Goal: Transaction & Acquisition: Purchase product/service

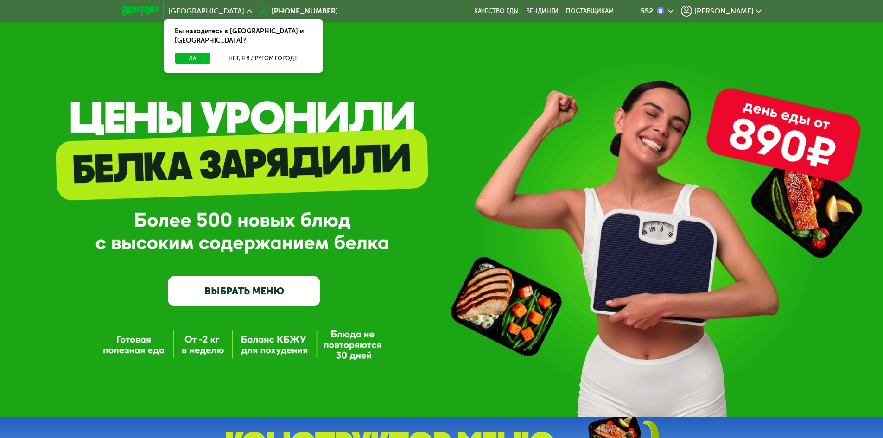
click at [258, 293] on link "ВЫБРАТЬ МЕНЮ" at bounding box center [244, 291] width 153 height 31
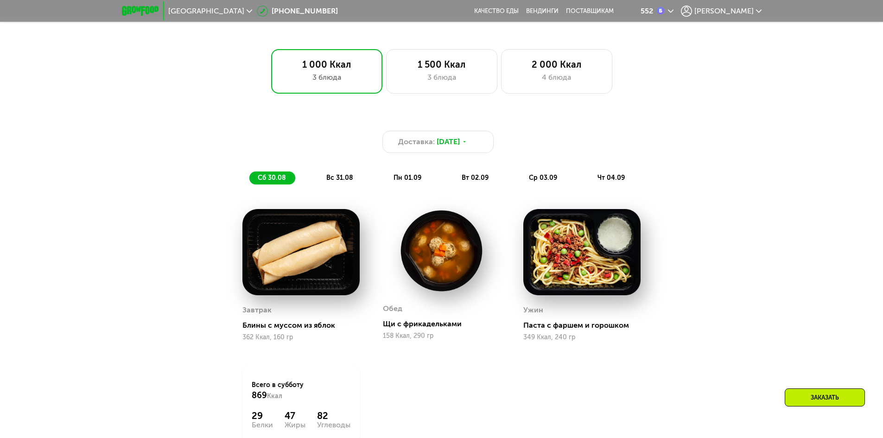
scroll to position [674, 0]
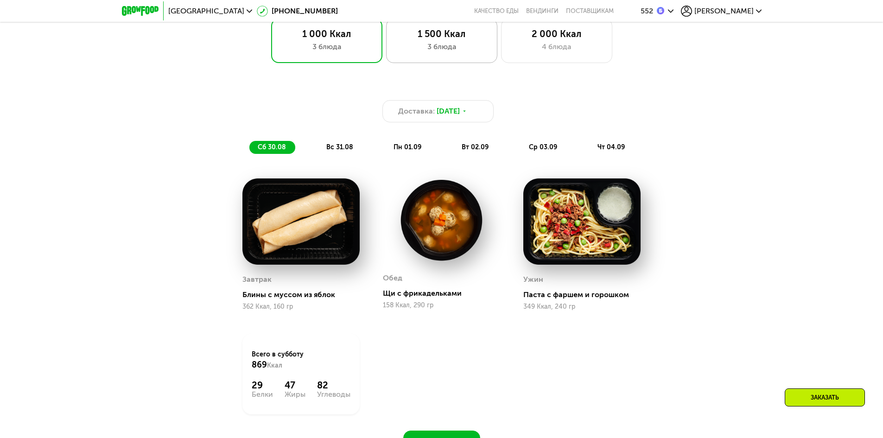
click at [458, 47] on div "3 блюда" at bounding box center [442, 46] width 92 height 11
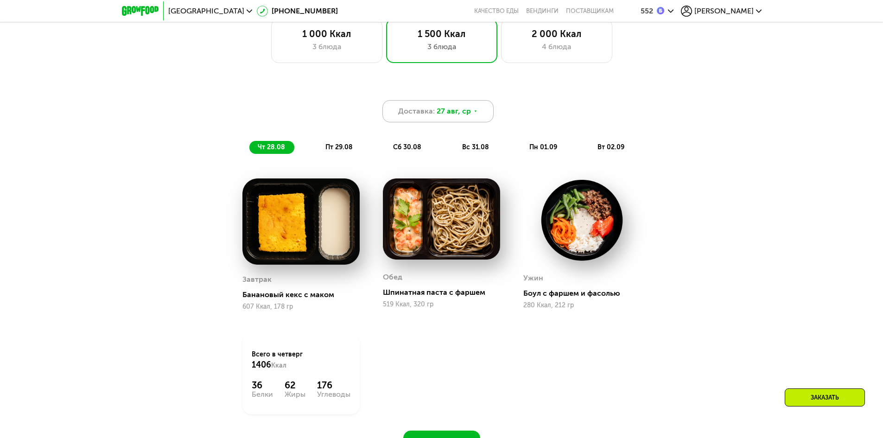
click at [449, 116] on span "27 авг, ср" at bounding box center [454, 111] width 34 height 11
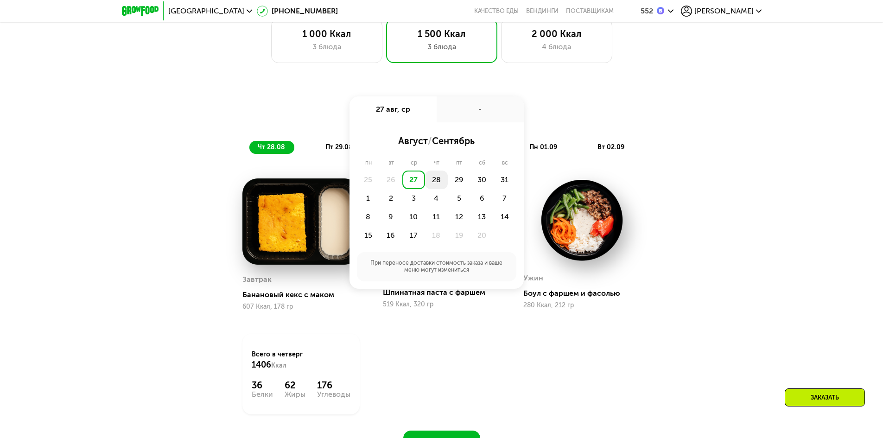
click at [448, 183] on div "28" at bounding box center [459, 180] width 23 height 19
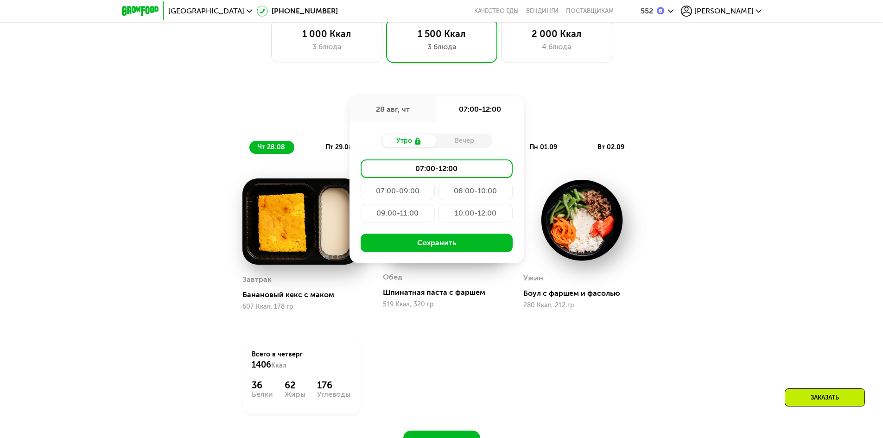
click at [439, 214] on div "09:00-11:00" at bounding box center [476, 213] width 74 height 19
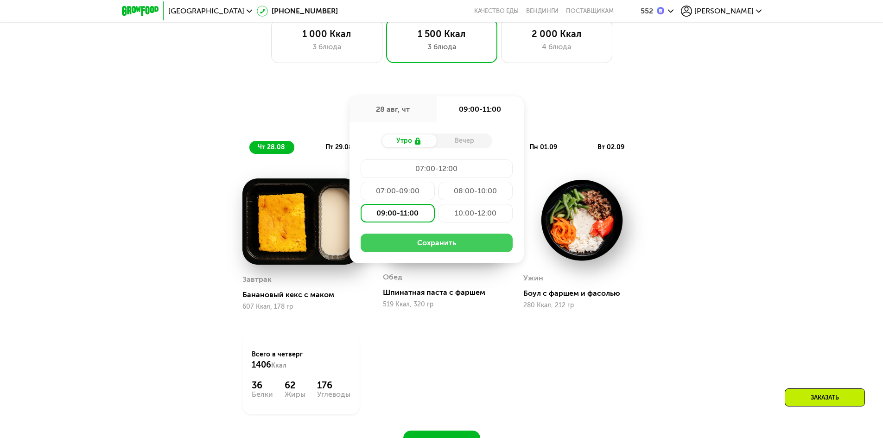
click at [409, 247] on button "Сохранить" at bounding box center [437, 243] width 152 height 19
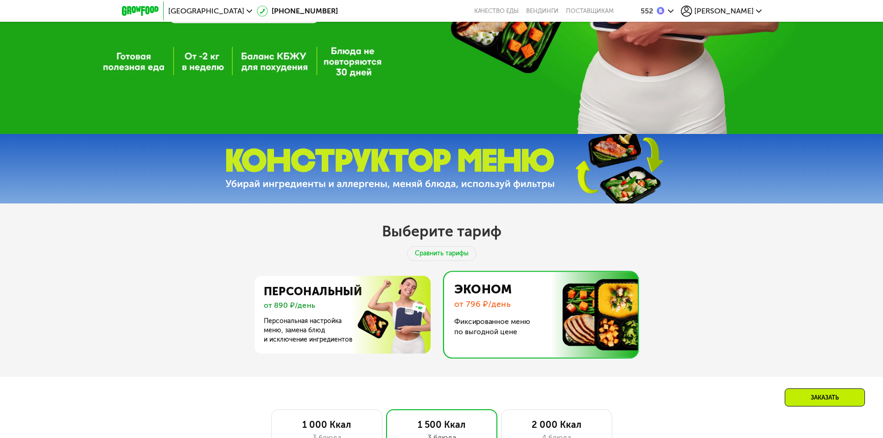
scroll to position [0, 0]
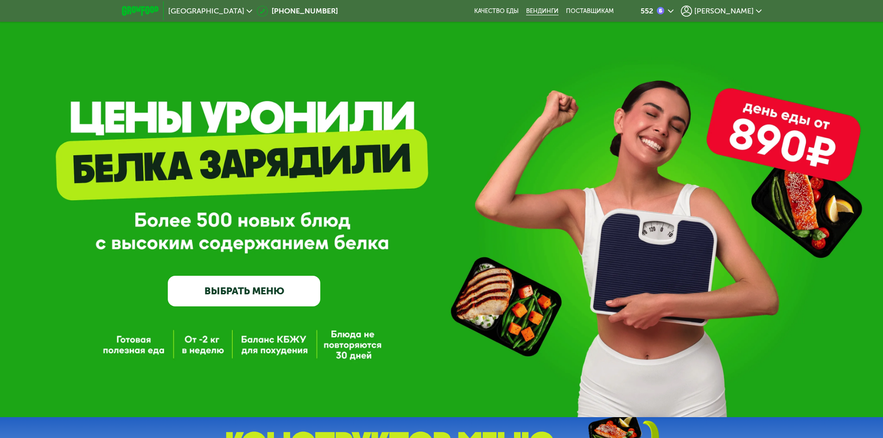
click at [559, 11] on link "Вендинги" at bounding box center [542, 10] width 32 height 7
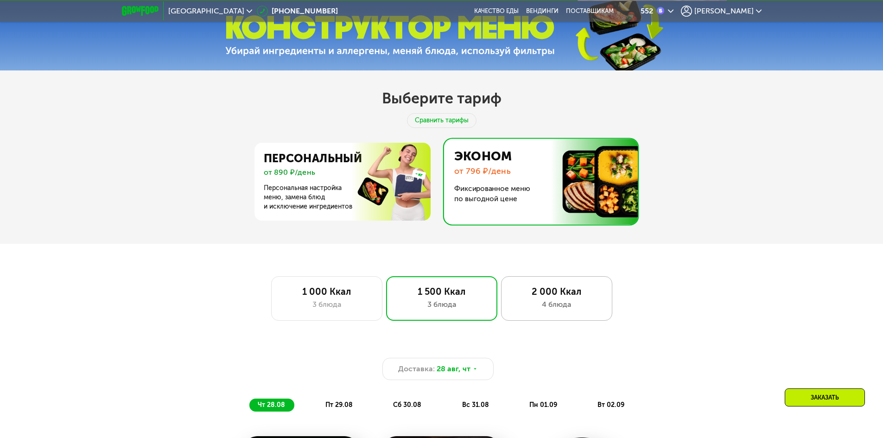
scroll to position [417, 0]
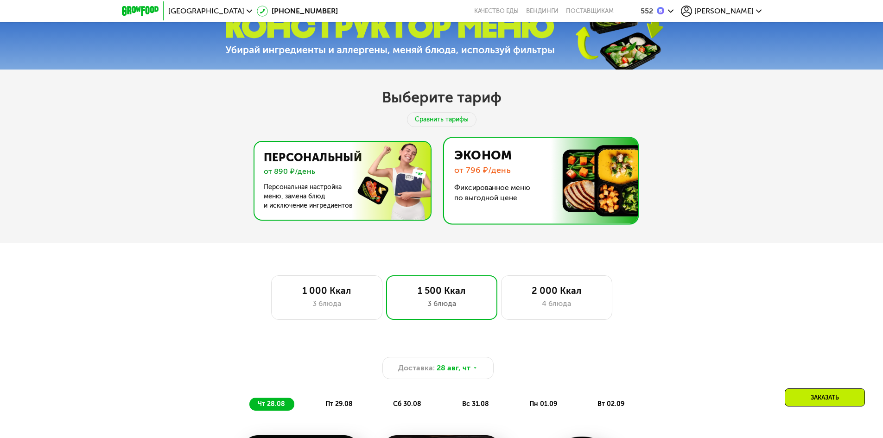
click at [317, 185] on img at bounding box center [340, 181] width 180 height 78
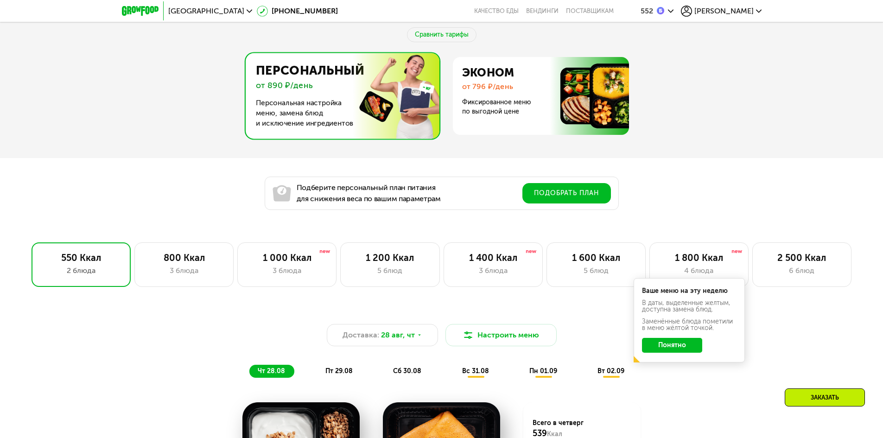
scroll to position [556, 0]
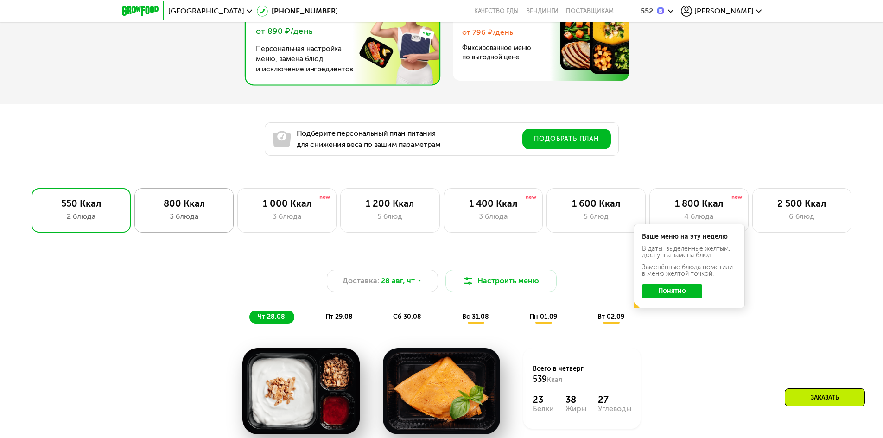
click at [207, 217] on div "3 блюда" at bounding box center [184, 216] width 80 height 11
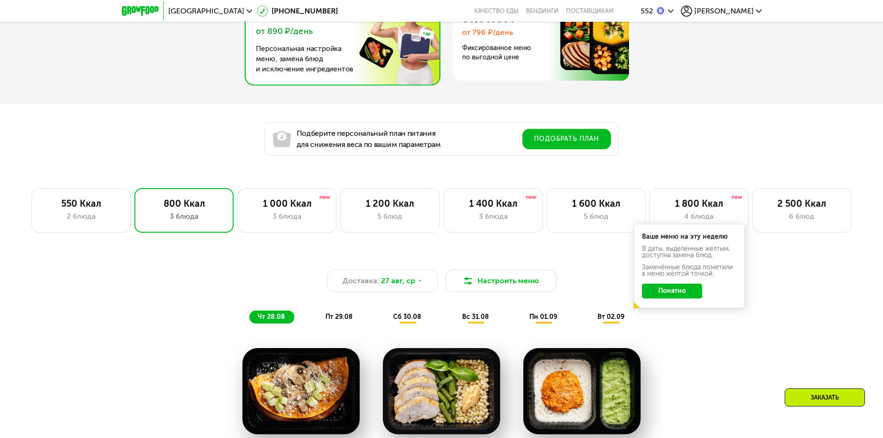
click at [680, 293] on button "Понятно" at bounding box center [672, 291] width 60 height 15
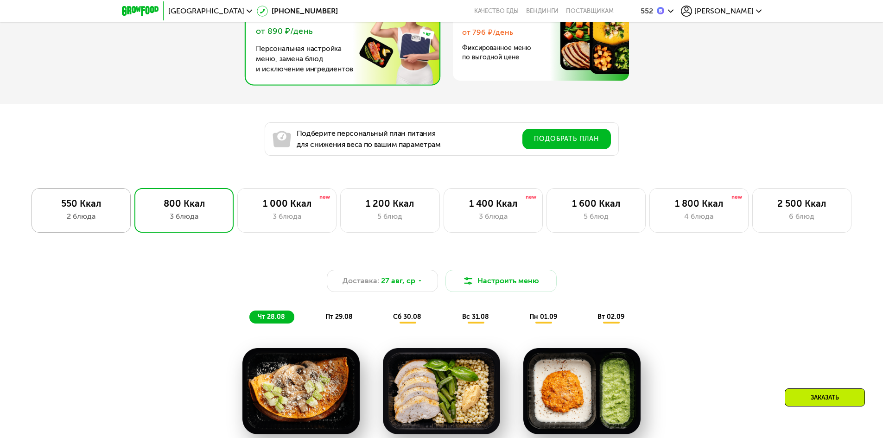
click at [78, 205] on div "550 Ккал" at bounding box center [81, 203] width 80 height 11
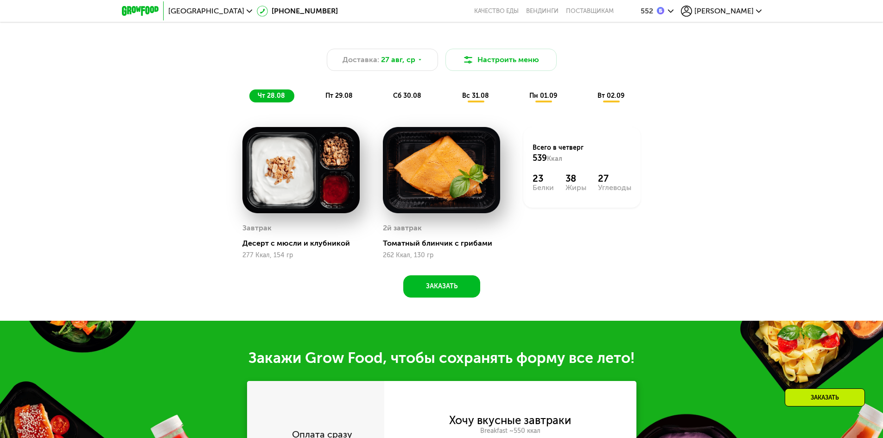
scroll to position [742, 0]
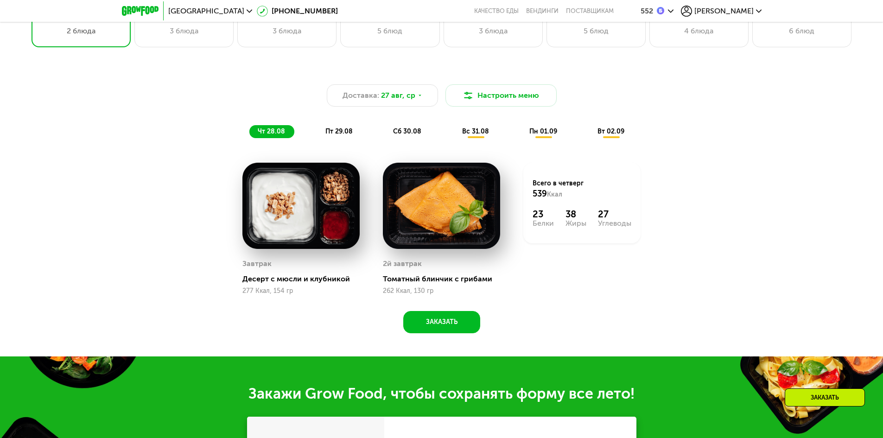
click at [342, 135] on span "пт 29.08" at bounding box center [339, 132] width 27 height 8
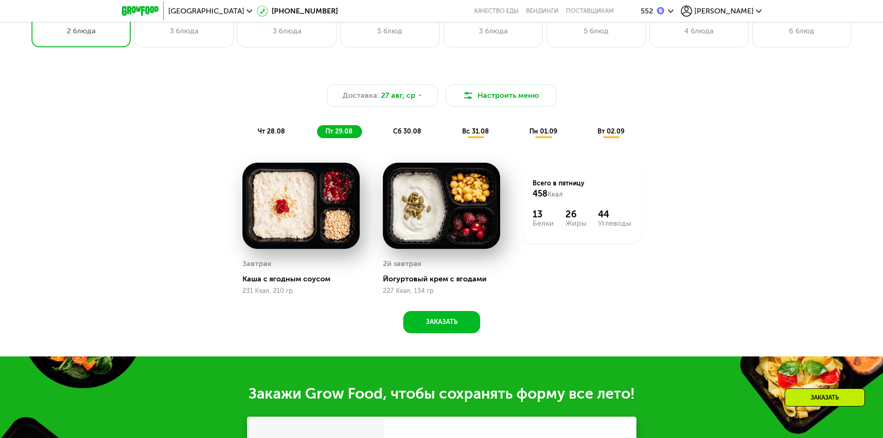
click at [454, 129] on div "сб 30.08" at bounding box center [476, 131] width 45 height 13
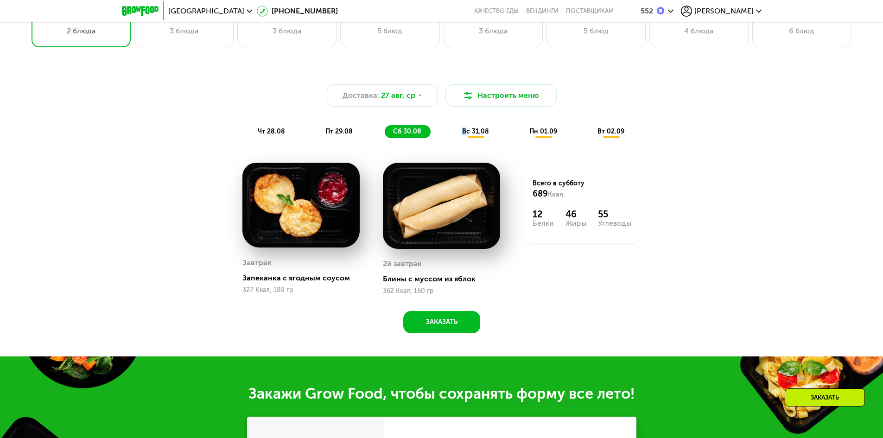
click at [466, 135] on span "вс 31.08" at bounding box center [475, 132] width 27 height 8
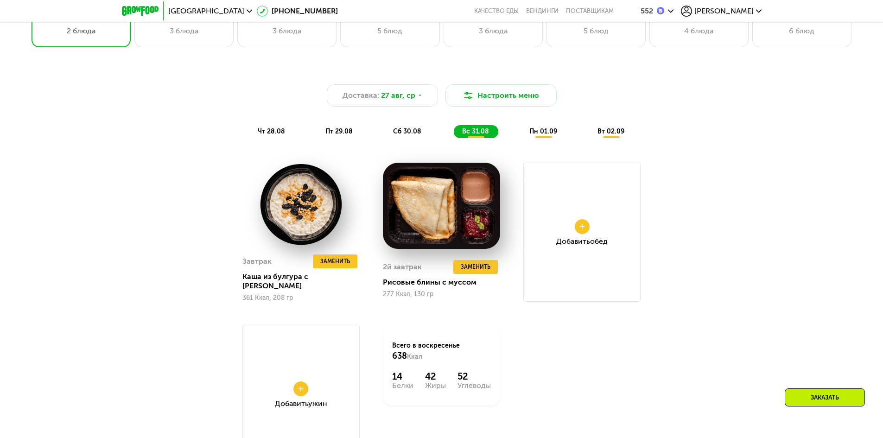
click at [512, 136] on div "чт 28.08 пт 29.08 сб 30.08 вс 31.08 пн 01.09 вт 02.09" at bounding box center [441, 131] width 385 height 13
click at [543, 134] on span "пн 01.09" at bounding box center [544, 132] width 28 height 8
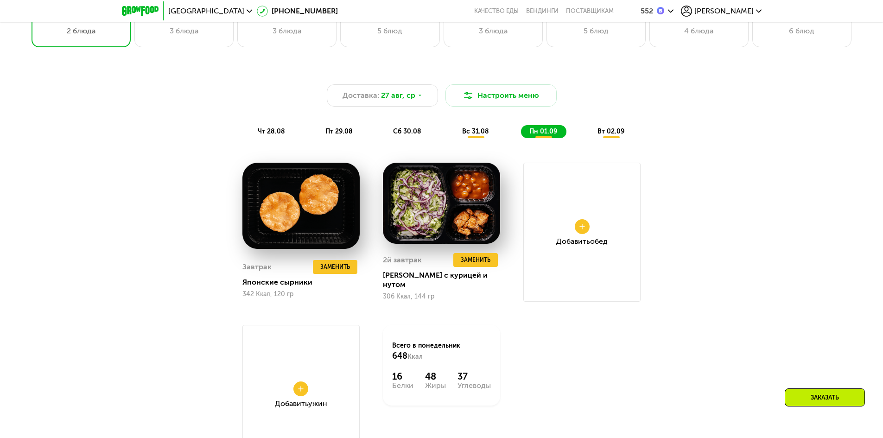
click at [277, 133] on span "чт 28.08" at bounding box center [271, 132] width 27 height 8
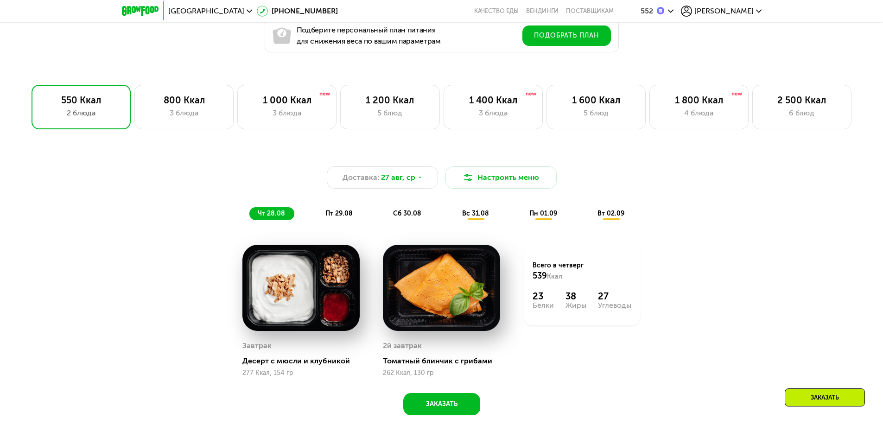
scroll to position [649, 0]
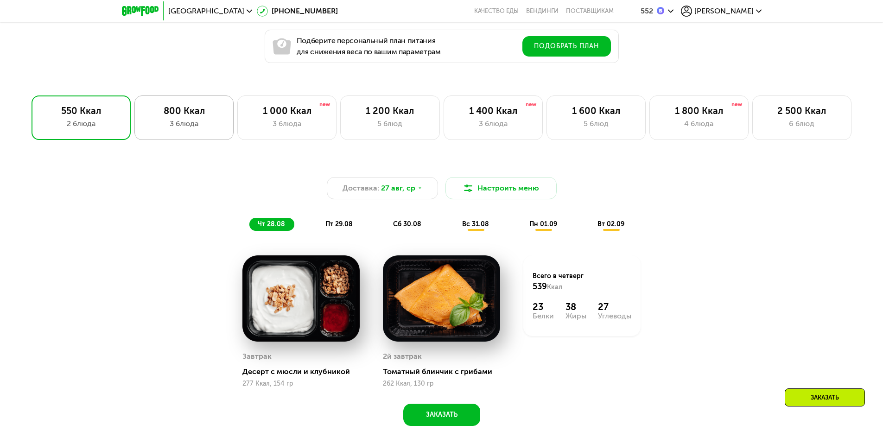
click at [180, 114] on div "800 Ккал" at bounding box center [184, 110] width 80 height 11
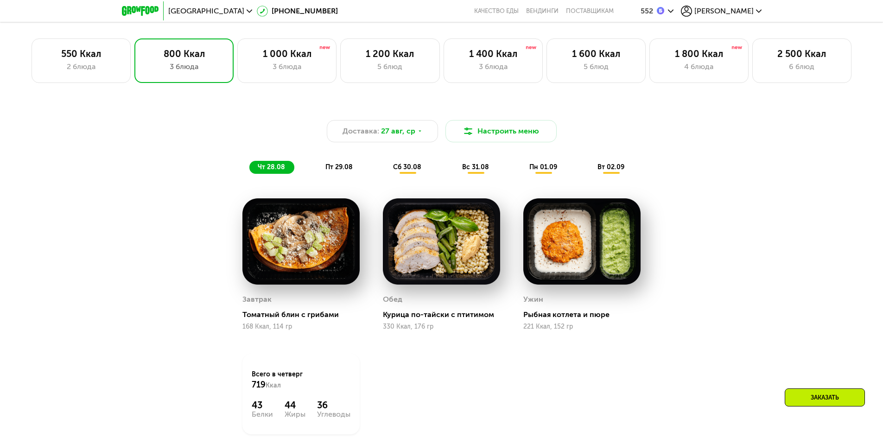
scroll to position [696, 0]
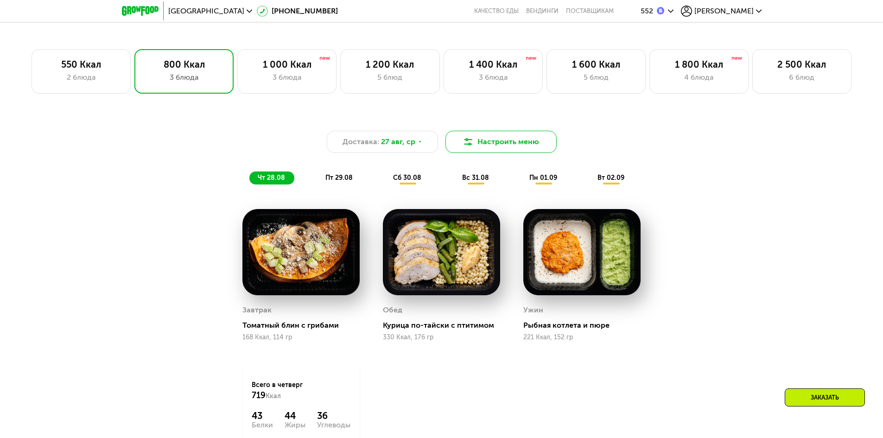
click at [497, 150] on button "Настроить меню" at bounding box center [501, 142] width 111 height 22
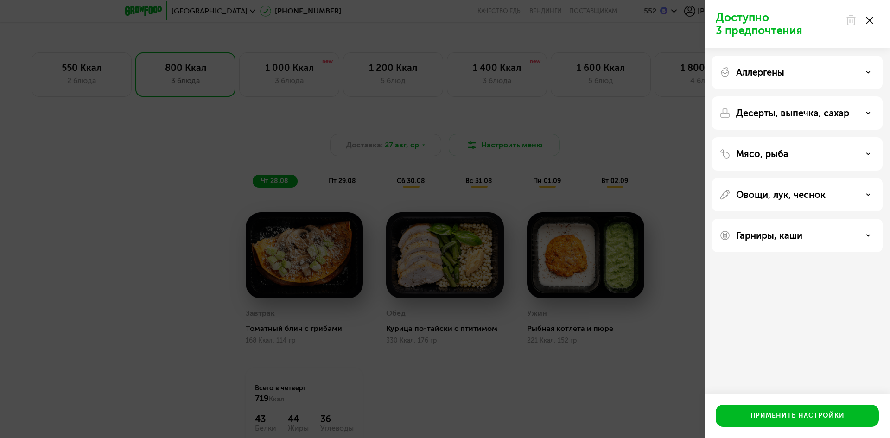
click at [175, 186] on div "Доступно 3 предпочтения Аллергены Десерты, выпечка, сахар Мясо, рыба Овощи, лук…" at bounding box center [445, 219] width 890 height 438
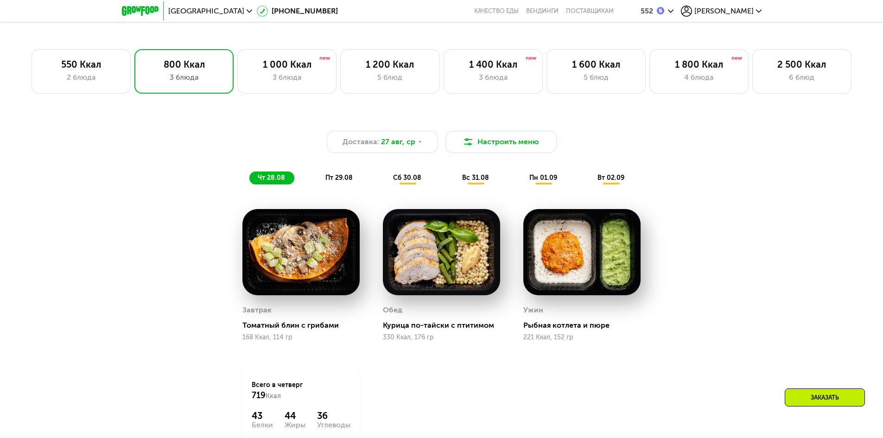
click at [573, 273] on img at bounding box center [582, 252] width 117 height 86
click at [556, 330] on div "Рыбная котлета и пюре" at bounding box center [586, 325] width 125 height 9
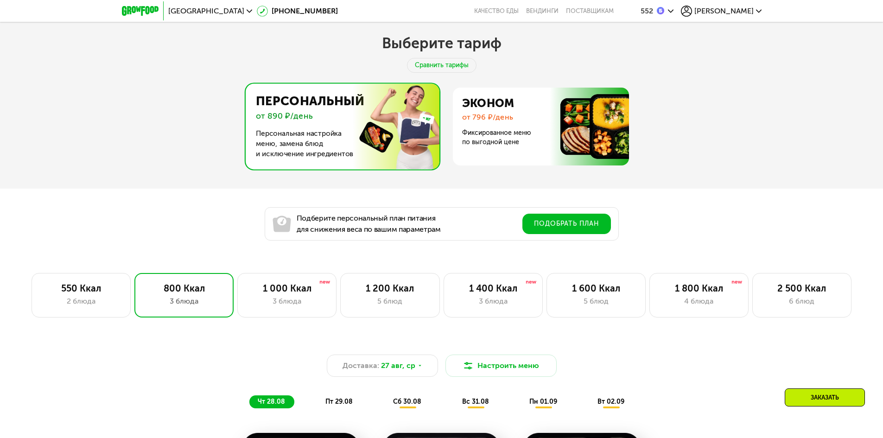
scroll to position [464, 0]
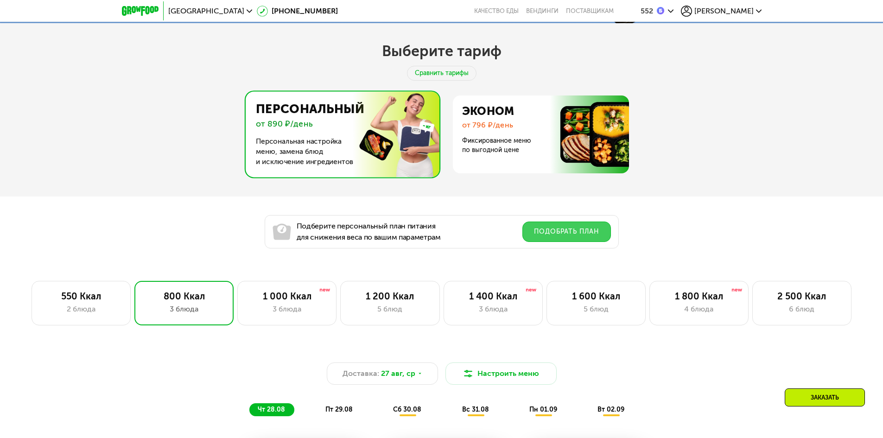
click at [541, 229] on button "Подобрать план" at bounding box center [567, 232] width 89 height 20
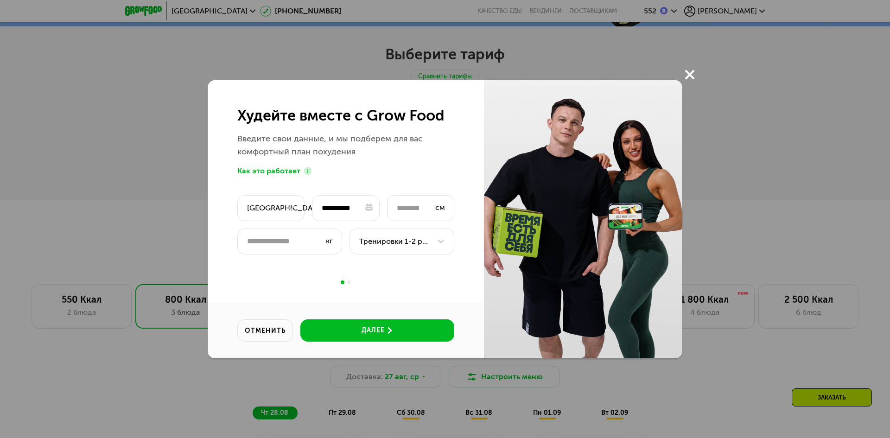
click at [689, 76] on use at bounding box center [689, 74] width 9 height 9
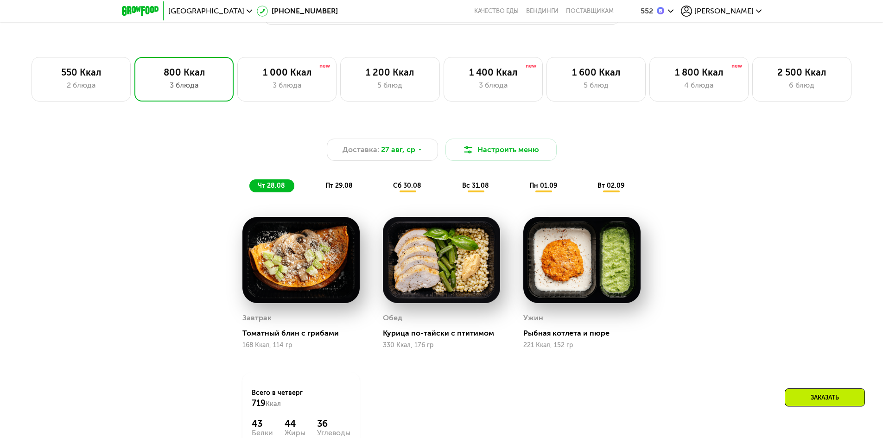
scroll to position [696, 0]
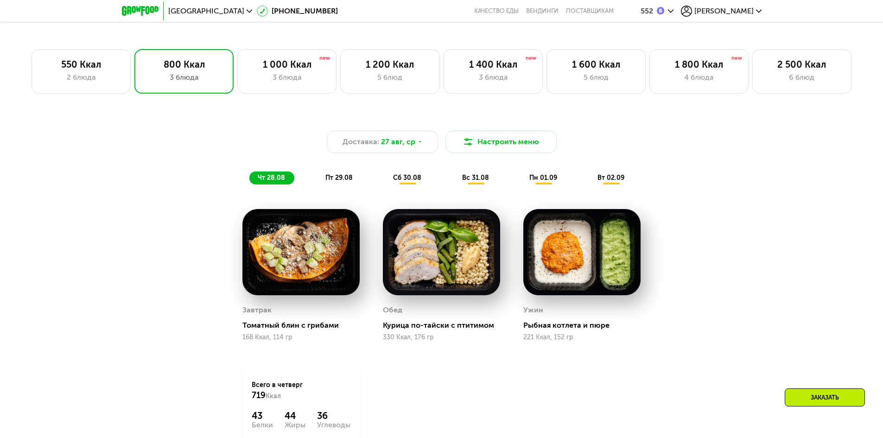
click at [341, 177] on span "пт 29.08" at bounding box center [339, 178] width 27 height 8
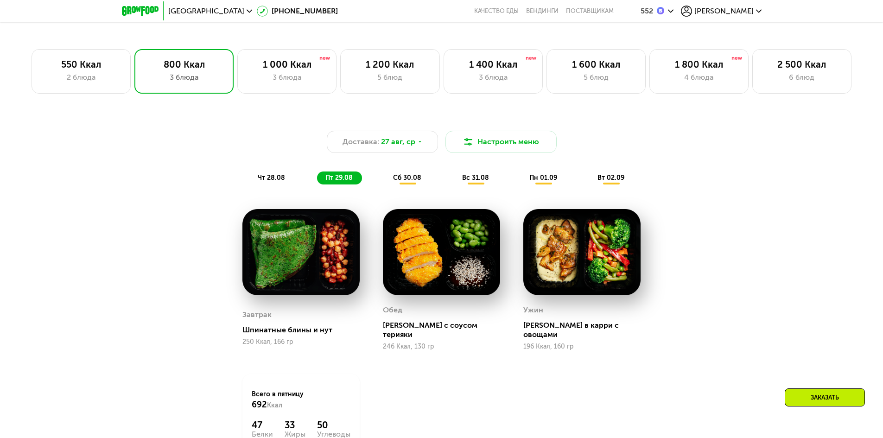
click at [405, 178] on span "сб 30.08" at bounding box center [407, 178] width 28 height 8
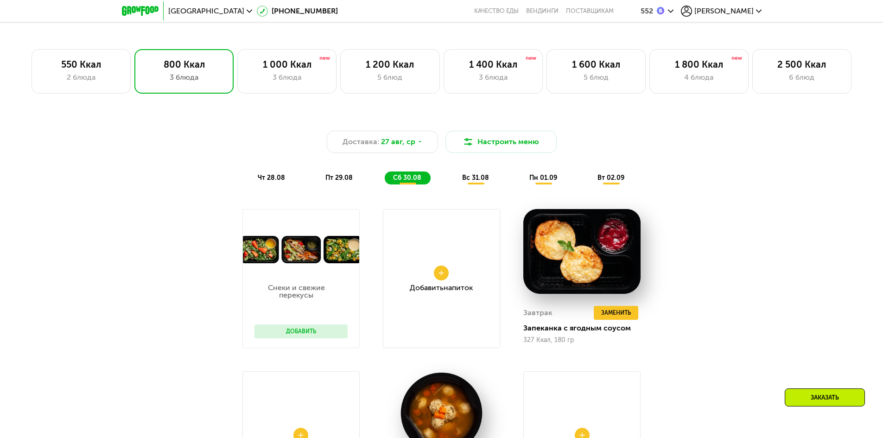
click at [278, 181] on span "чт 28.08" at bounding box center [271, 178] width 27 height 8
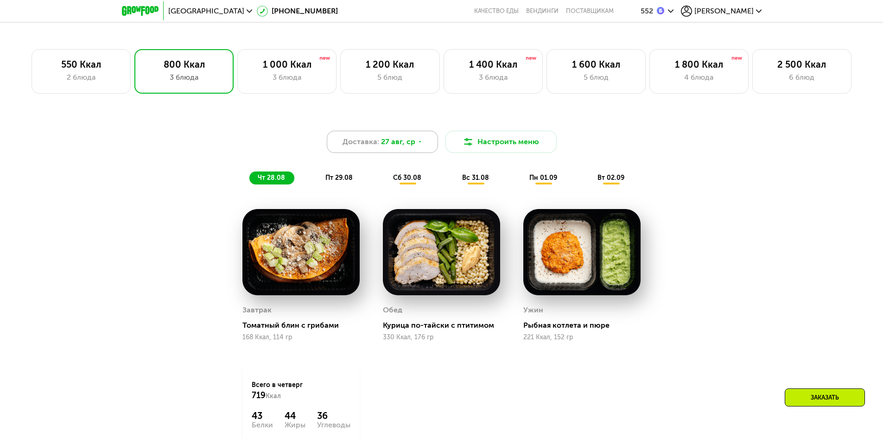
click at [398, 147] on span "27 авг, ср" at bounding box center [398, 141] width 34 height 11
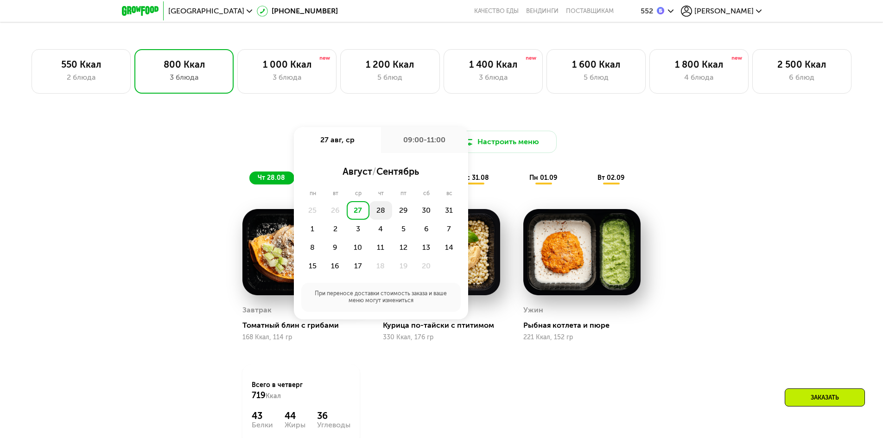
click at [392, 212] on div "28" at bounding box center [403, 210] width 23 height 19
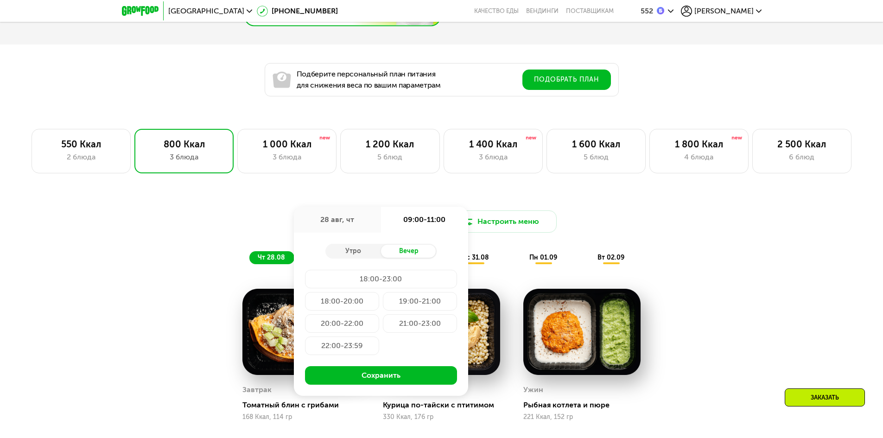
scroll to position [649, 0]
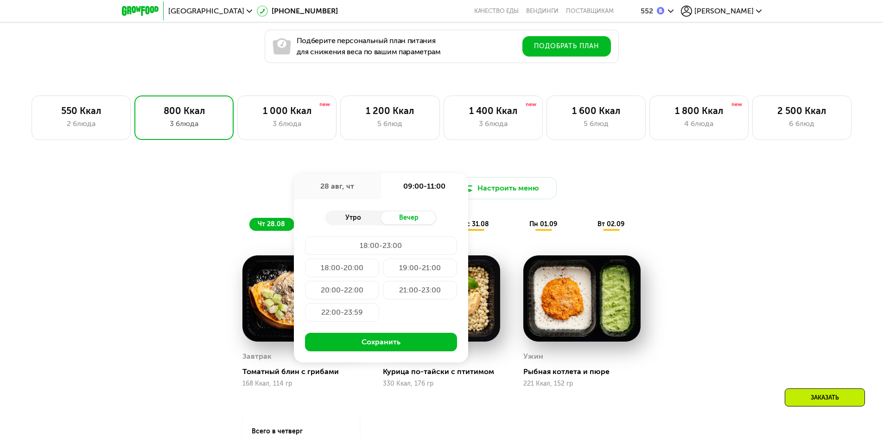
click at [362, 220] on div "Утро" at bounding box center [354, 217] width 56 height 13
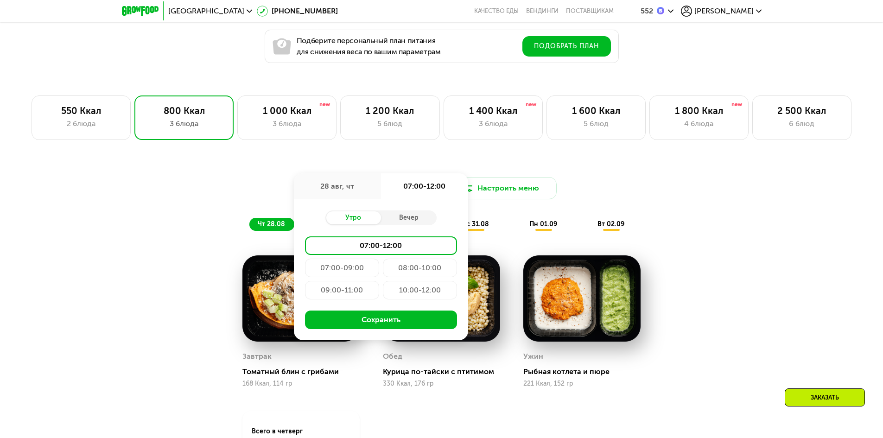
click at [383, 290] on div "09:00-11:00" at bounding box center [420, 290] width 74 height 19
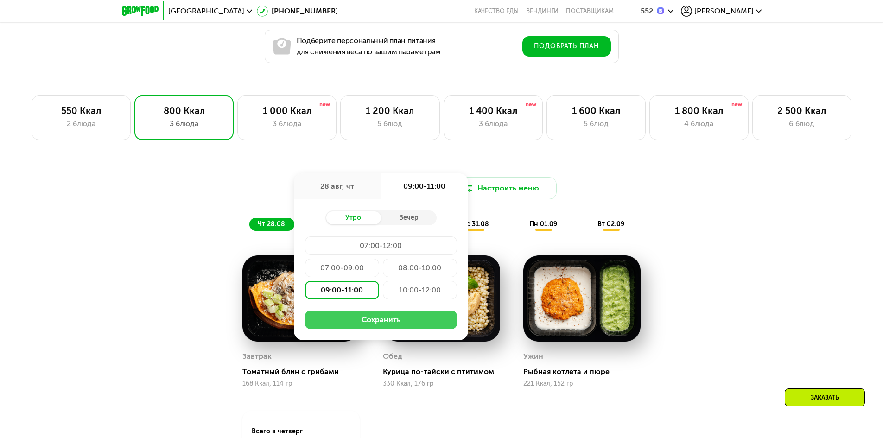
click at [365, 320] on button "Сохранить" at bounding box center [381, 320] width 152 height 19
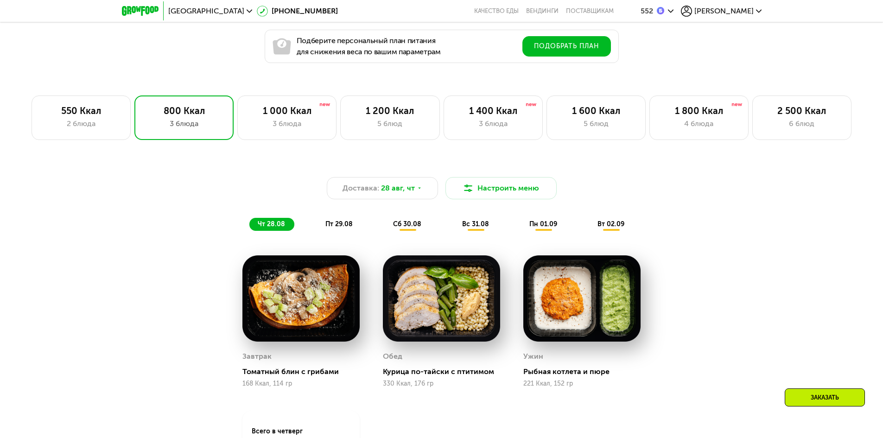
click at [764, 291] on div "Доставка: [DATE] Настроить меню чт 28.08 пт 29.08 сб 30.08 вс 31.08 пн 01.09 вт…" at bounding box center [441, 351] width 883 height 404
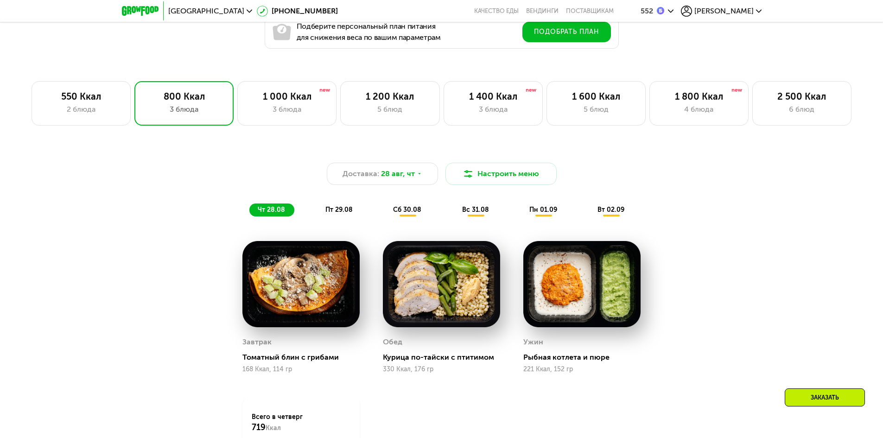
scroll to position [696, 0]
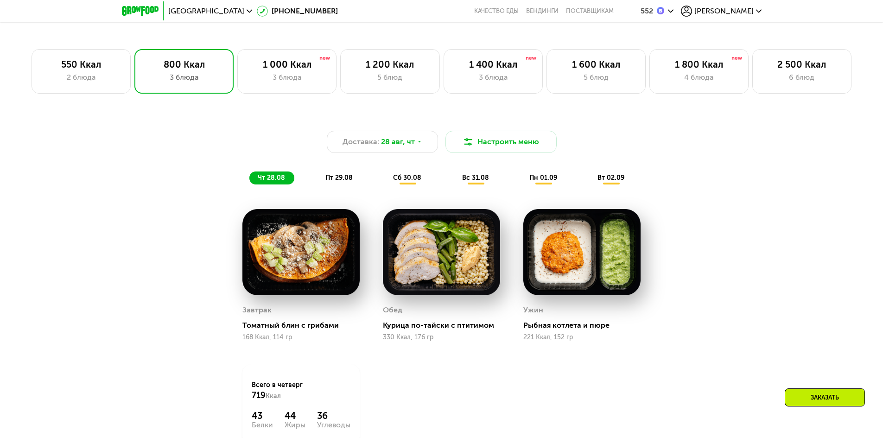
click at [350, 182] on span "пт 29.08" at bounding box center [339, 178] width 27 height 8
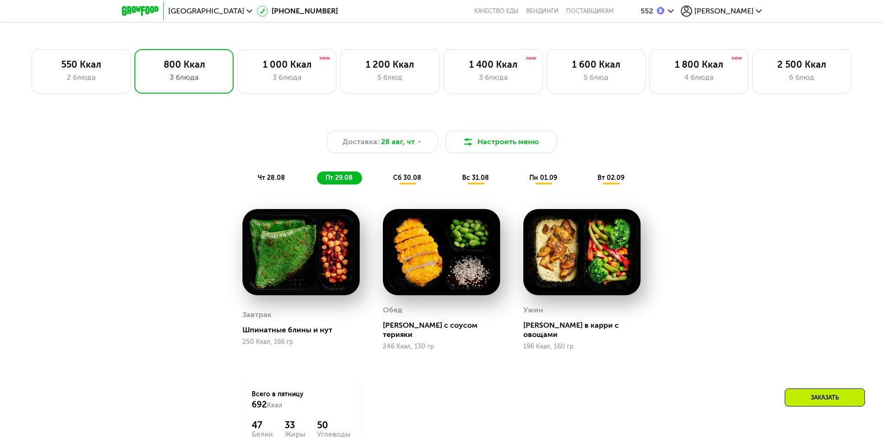
click at [394, 182] on span "сб 30.08" at bounding box center [407, 178] width 28 height 8
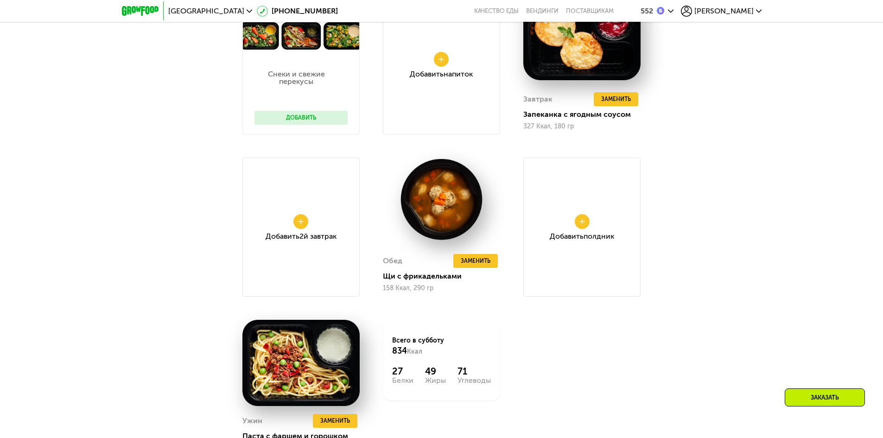
scroll to position [927, 0]
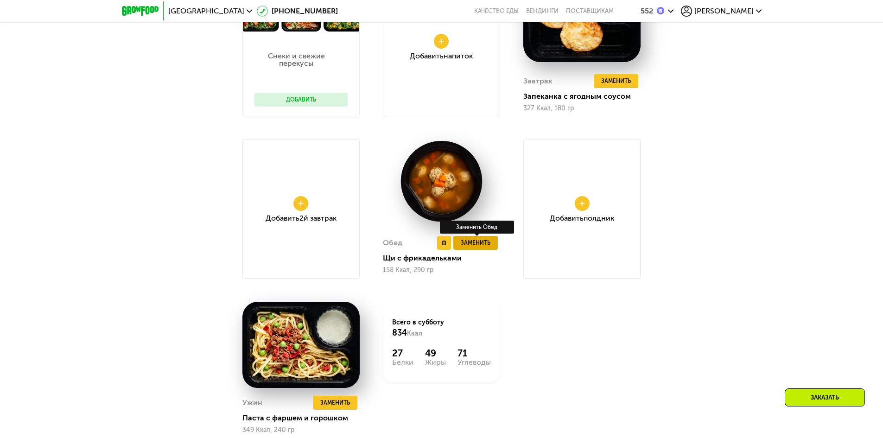
click at [476, 243] on span "Заменить" at bounding box center [476, 242] width 30 height 9
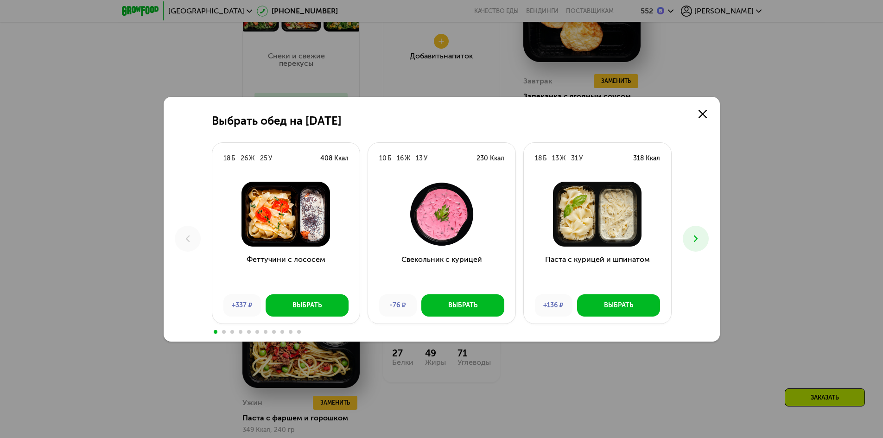
click at [611, 221] on img at bounding box center [597, 214] width 133 height 65
click at [591, 306] on button "Выбрать" at bounding box center [618, 305] width 83 height 22
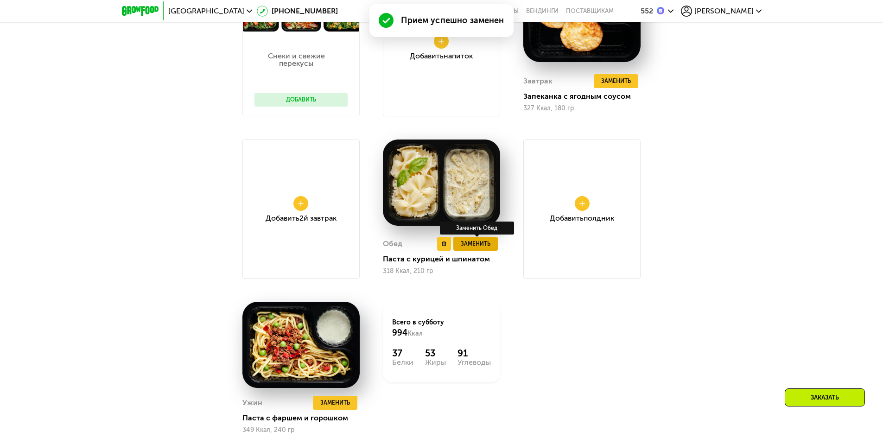
click at [478, 251] on button "Заменить" at bounding box center [476, 244] width 45 height 14
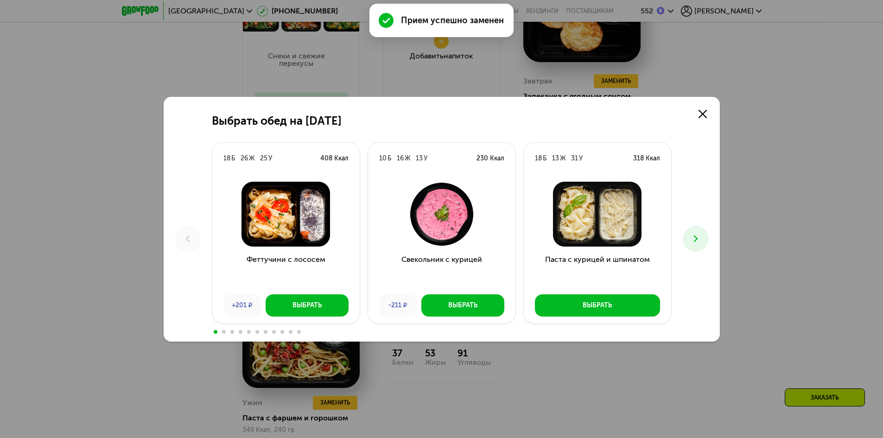
click at [701, 241] on icon at bounding box center [696, 238] width 11 height 11
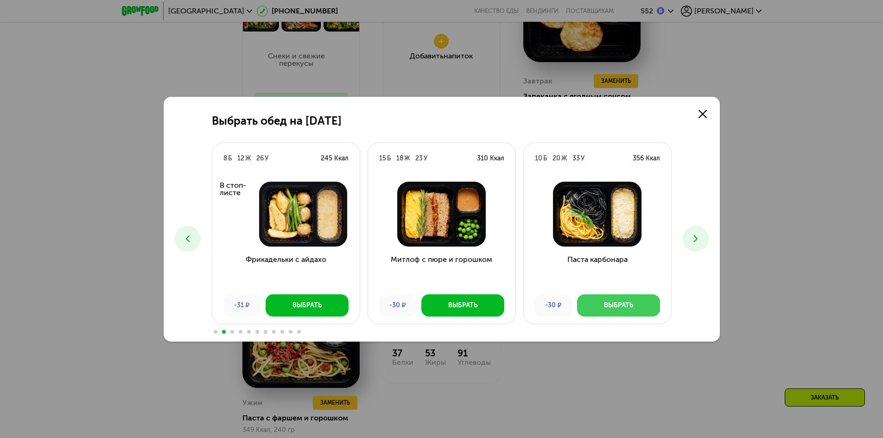
click at [606, 301] on div "Выбрать" at bounding box center [618, 305] width 29 height 9
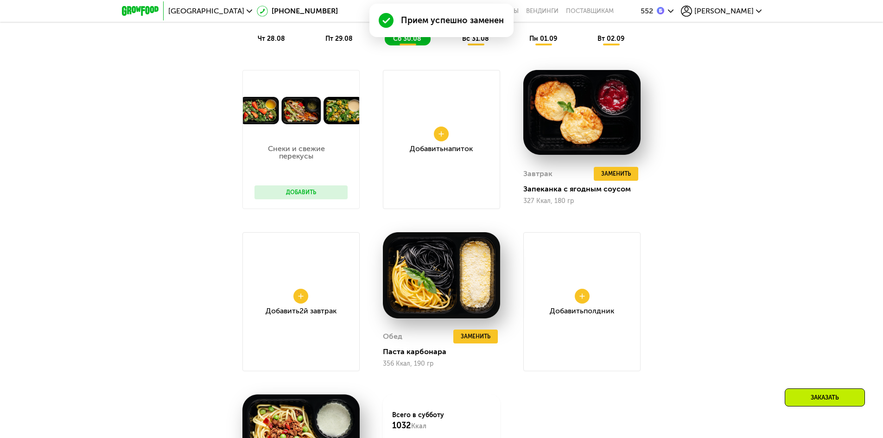
scroll to position [904, 0]
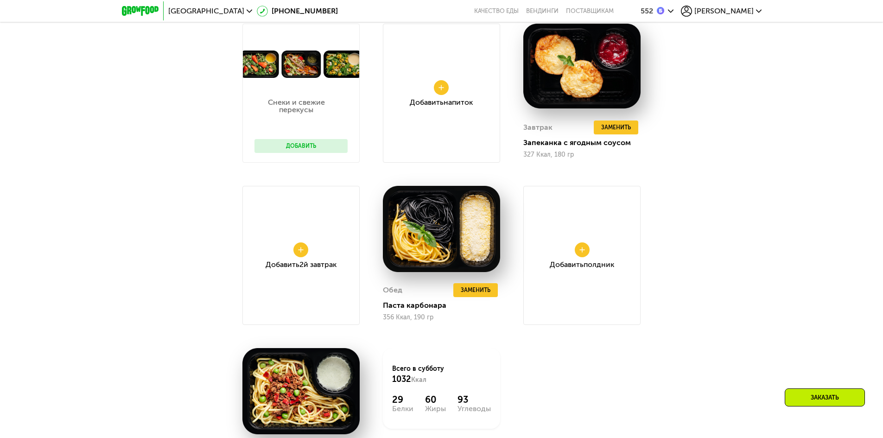
click at [310, 144] on button "Добавить" at bounding box center [301, 146] width 93 height 14
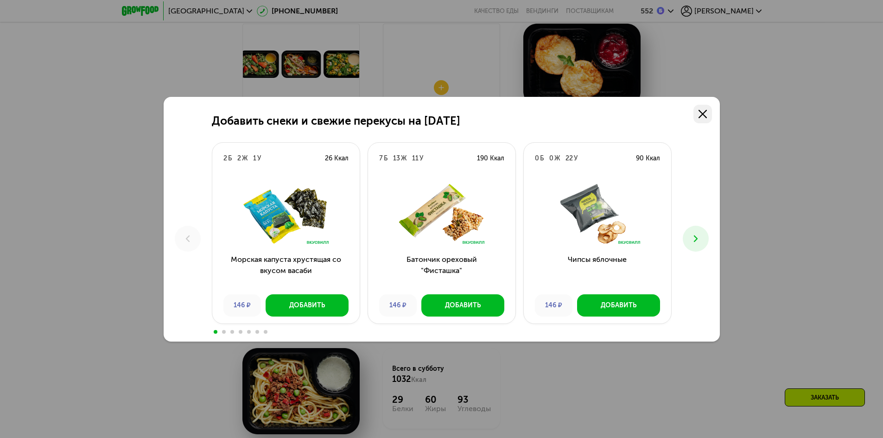
click at [706, 115] on icon at bounding box center [703, 114] width 8 height 8
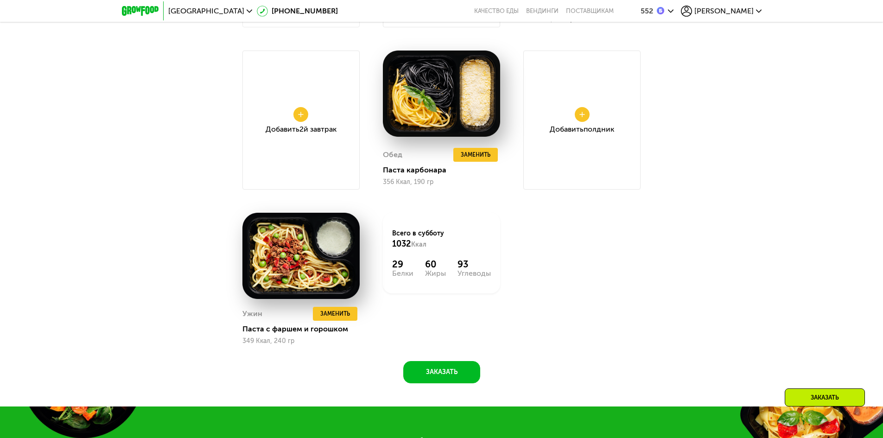
scroll to position [1043, 0]
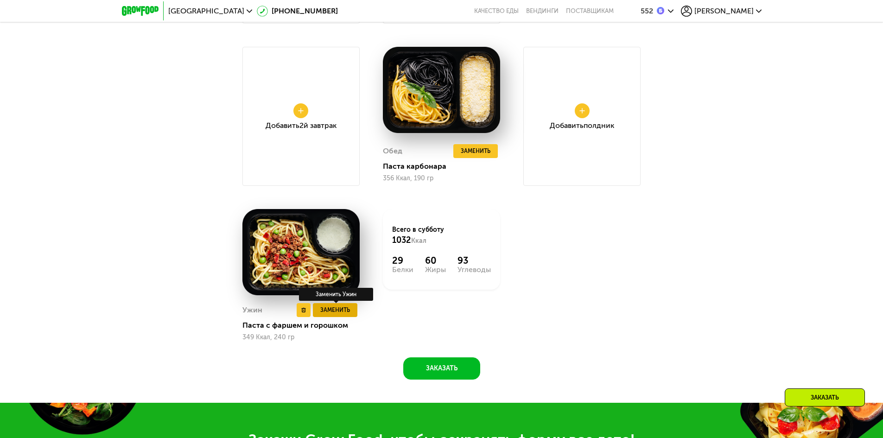
click at [339, 312] on span "Заменить" at bounding box center [335, 310] width 30 height 9
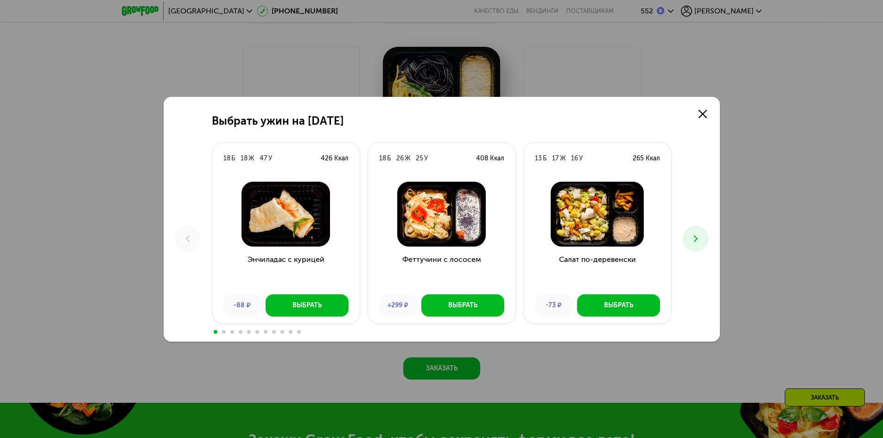
click at [700, 237] on icon at bounding box center [696, 238] width 11 height 11
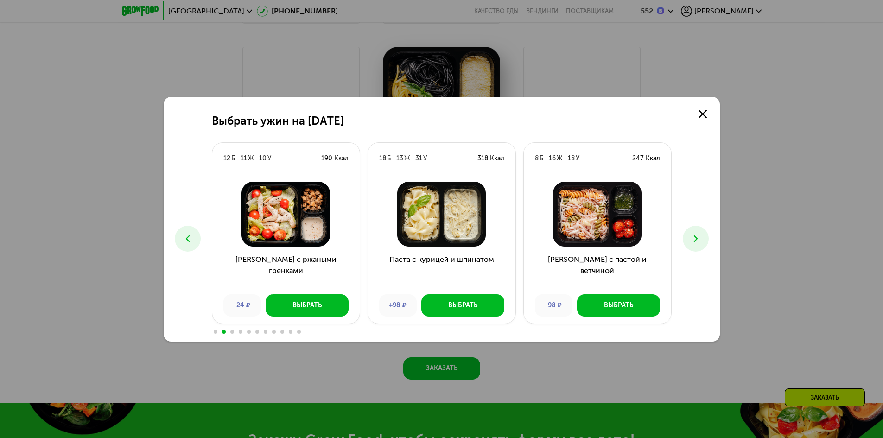
click at [700, 237] on icon at bounding box center [696, 238] width 11 height 11
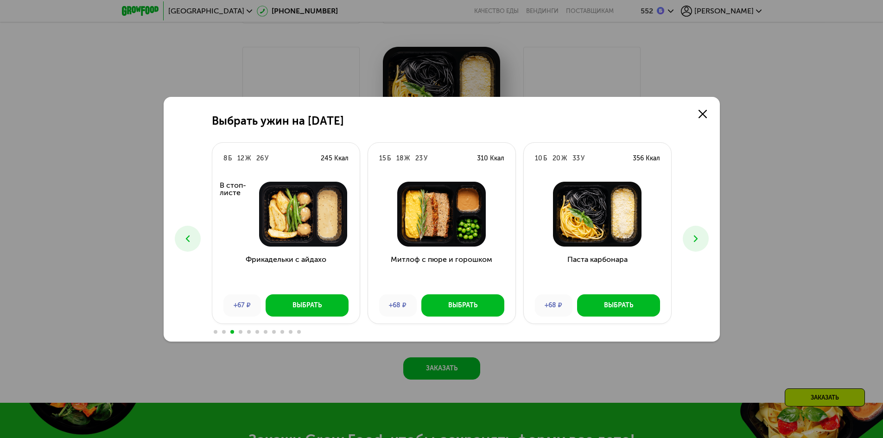
click at [700, 237] on icon at bounding box center [696, 238] width 11 height 11
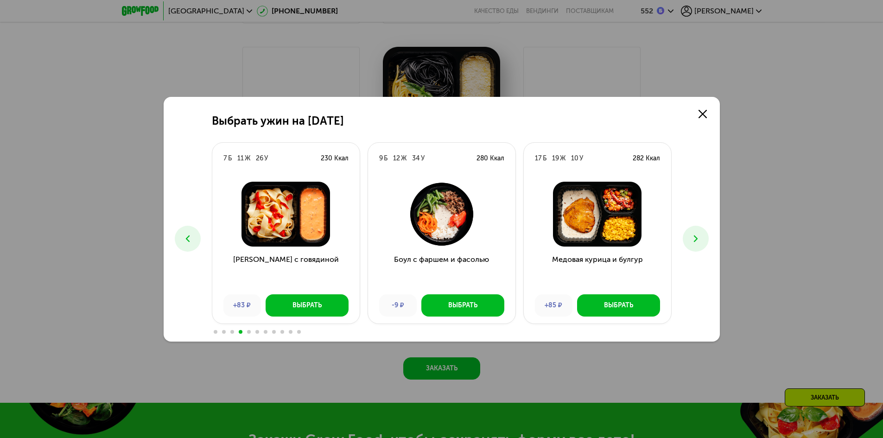
click at [700, 237] on icon at bounding box center [696, 238] width 11 height 11
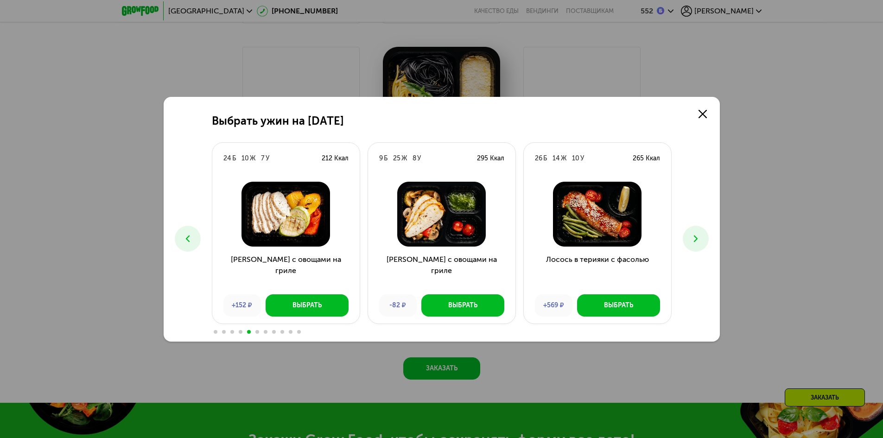
click at [700, 237] on icon at bounding box center [696, 238] width 11 height 11
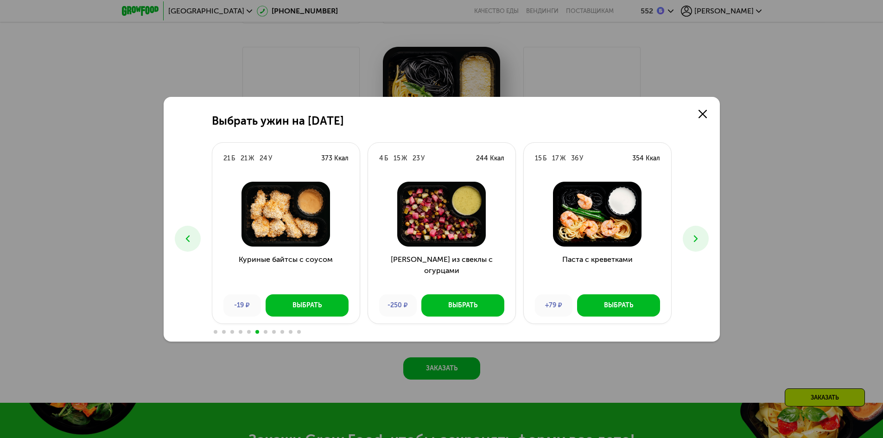
click at [194, 240] on button at bounding box center [188, 239] width 26 height 26
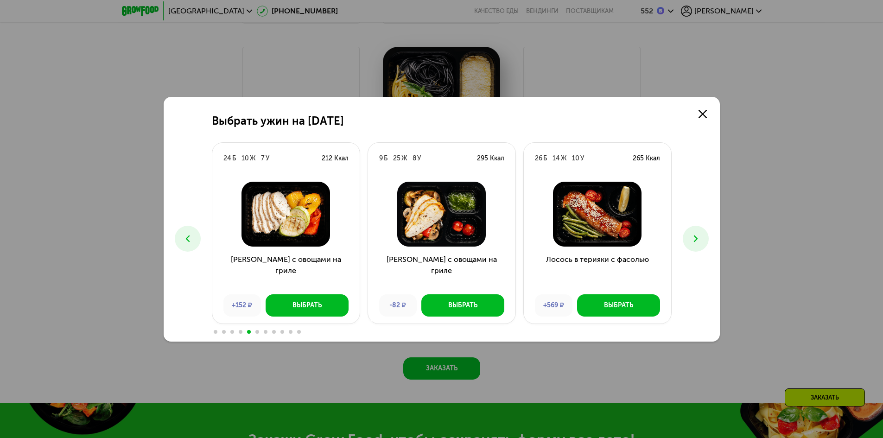
click at [693, 236] on icon at bounding box center [696, 238] width 11 height 11
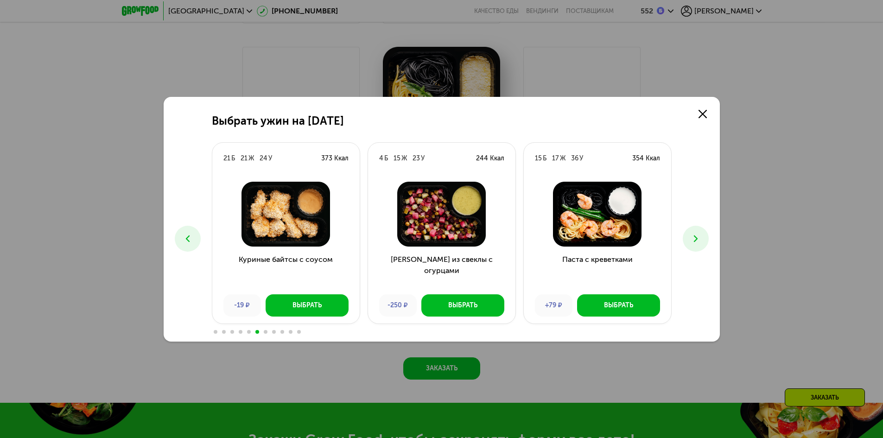
click at [693, 237] on icon at bounding box center [696, 238] width 11 height 11
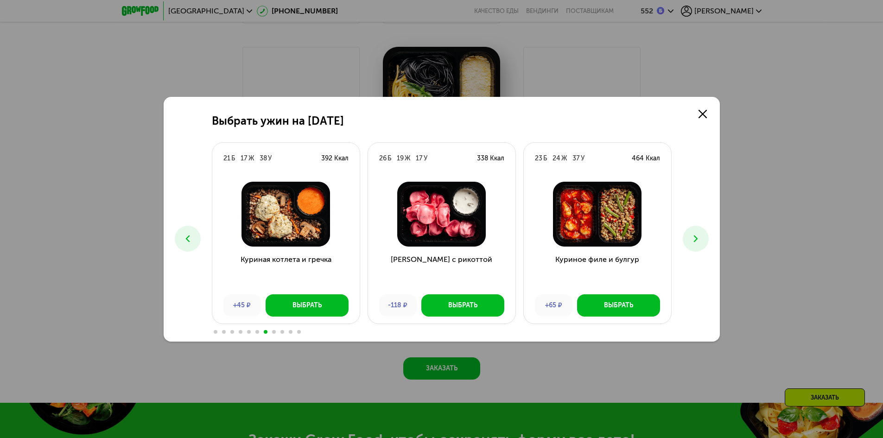
click at [193, 237] on button at bounding box center [188, 239] width 26 height 26
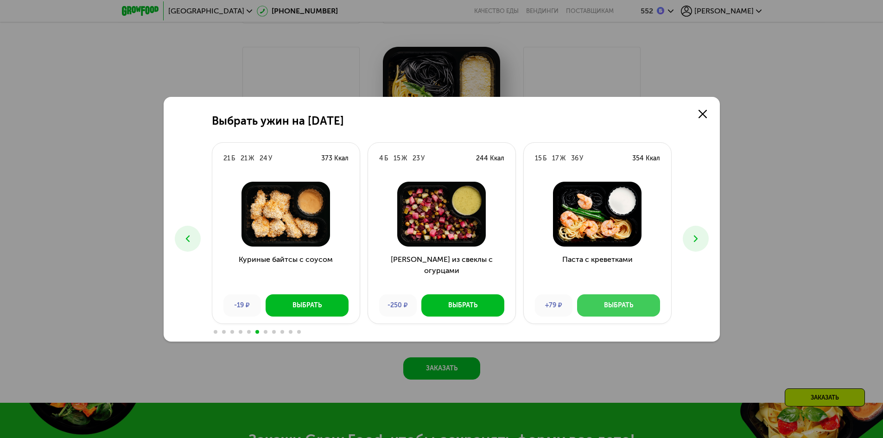
click at [608, 299] on button "Выбрать" at bounding box center [618, 305] width 83 height 22
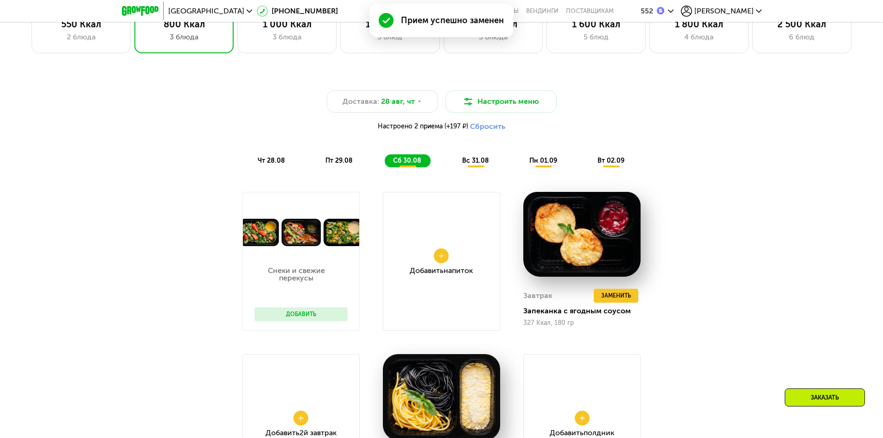
scroll to position [672, 0]
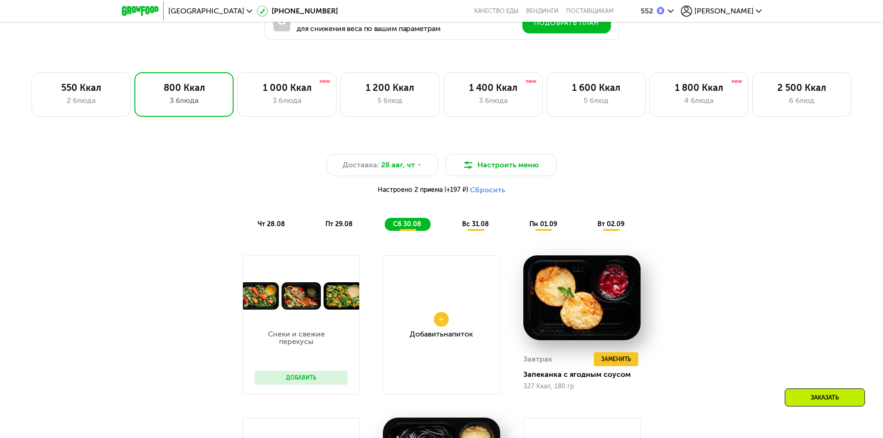
click at [474, 228] on span "вс 31.08" at bounding box center [475, 224] width 27 height 8
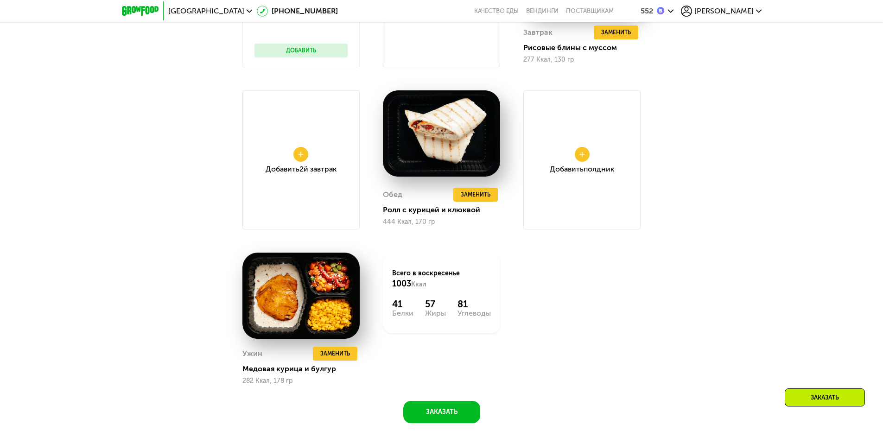
scroll to position [1043, 0]
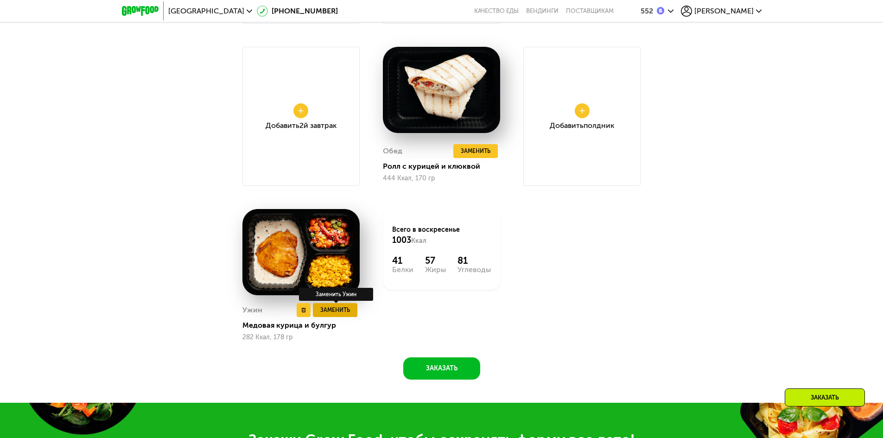
click at [338, 314] on span "Заменить" at bounding box center [335, 310] width 30 height 9
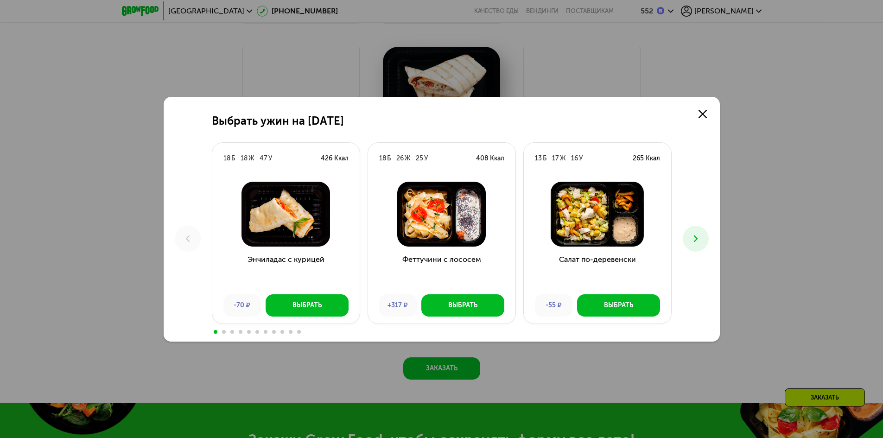
click at [696, 241] on icon at bounding box center [696, 238] width 11 height 11
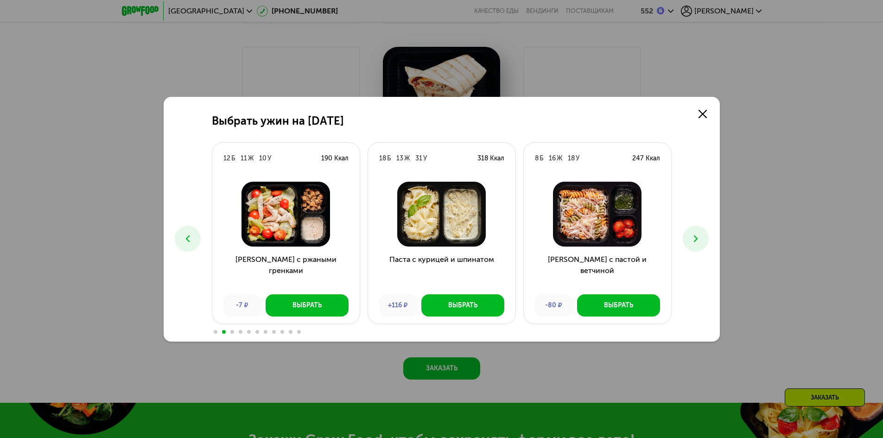
click at [696, 241] on icon at bounding box center [696, 238] width 11 height 11
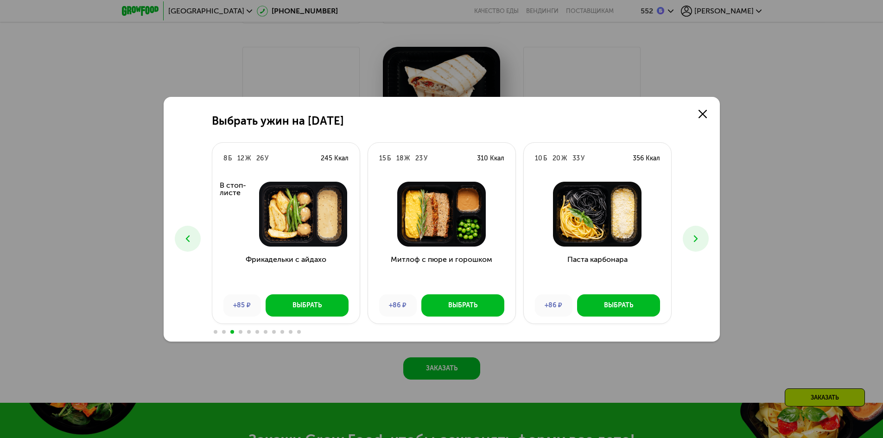
click at [696, 241] on icon at bounding box center [696, 238] width 11 height 11
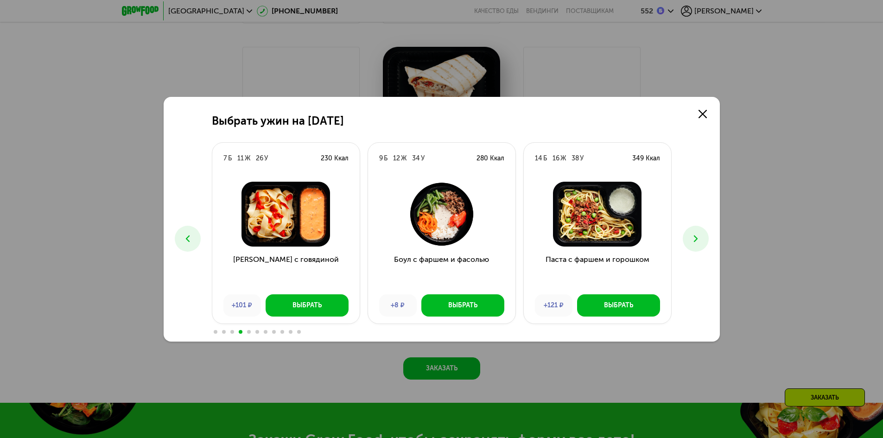
click at [696, 241] on icon at bounding box center [696, 238] width 11 height 11
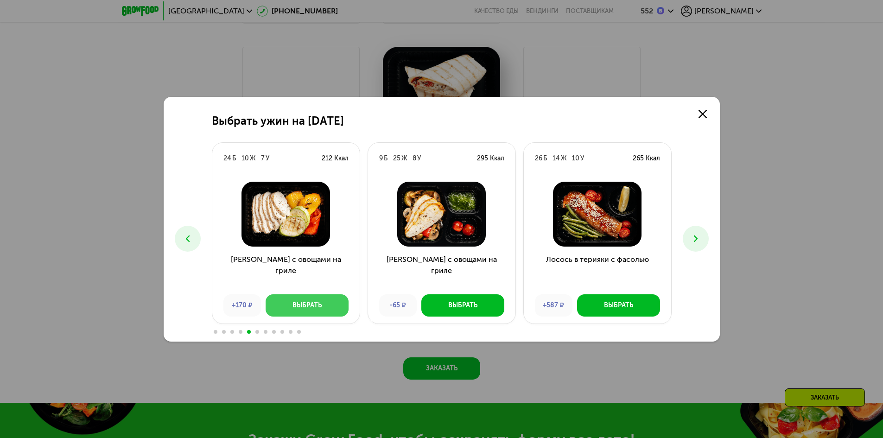
click at [307, 301] on div "Выбрать" at bounding box center [307, 305] width 29 height 9
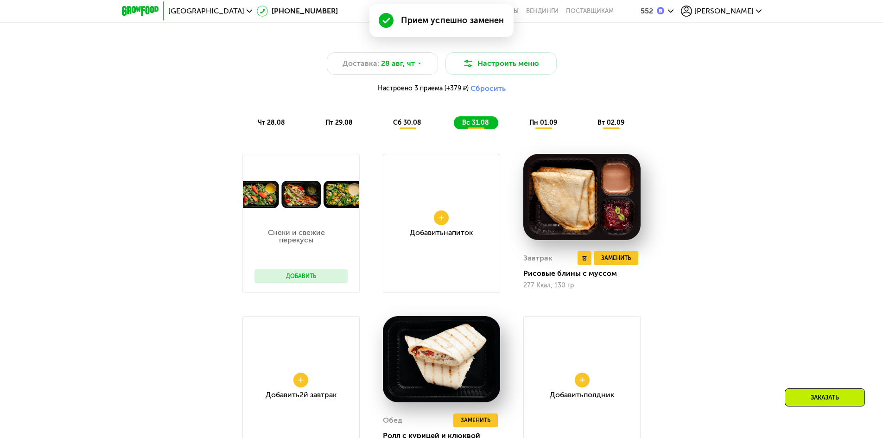
scroll to position [765, 0]
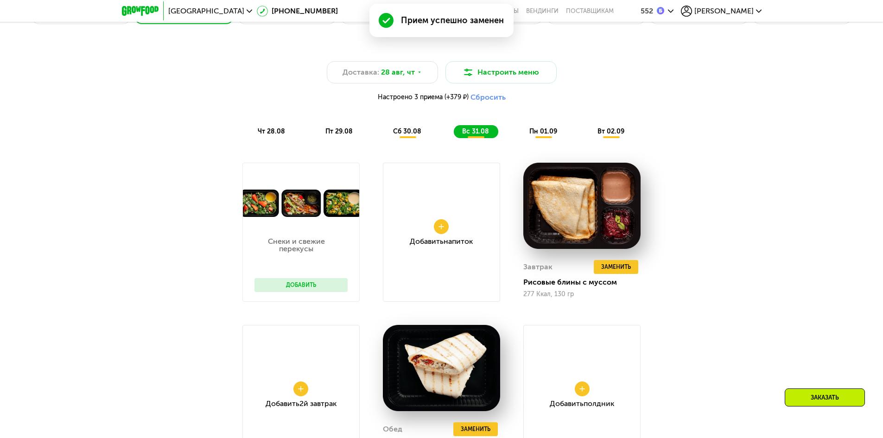
click at [589, 138] on div "пн 01.09" at bounding box center [611, 131] width 45 height 13
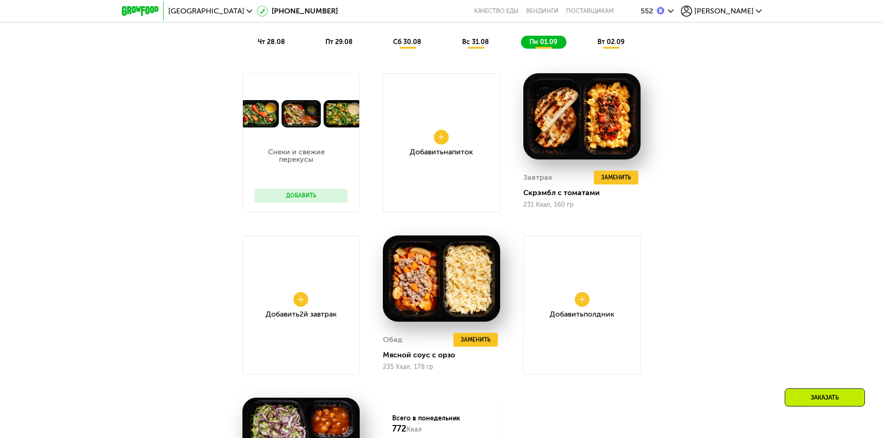
scroll to position [858, 0]
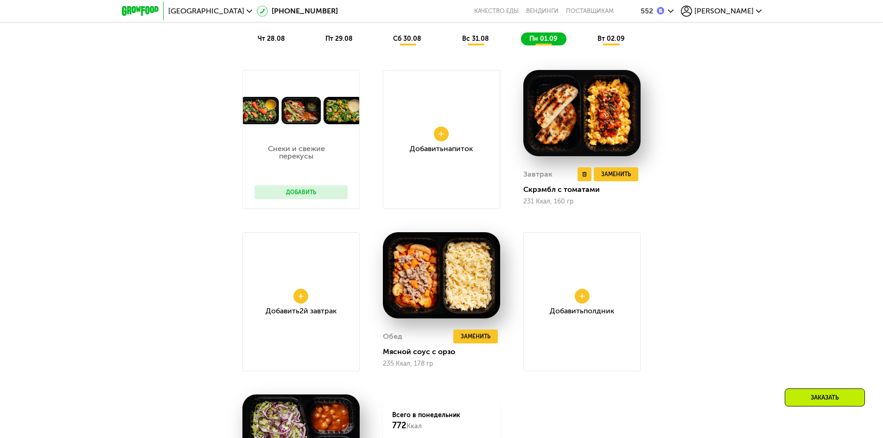
click at [605, 130] on img at bounding box center [582, 113] width 117 height 86
click at [622, 179] on span "Заменить" at bounding box center [616, 174] width 30 height 9
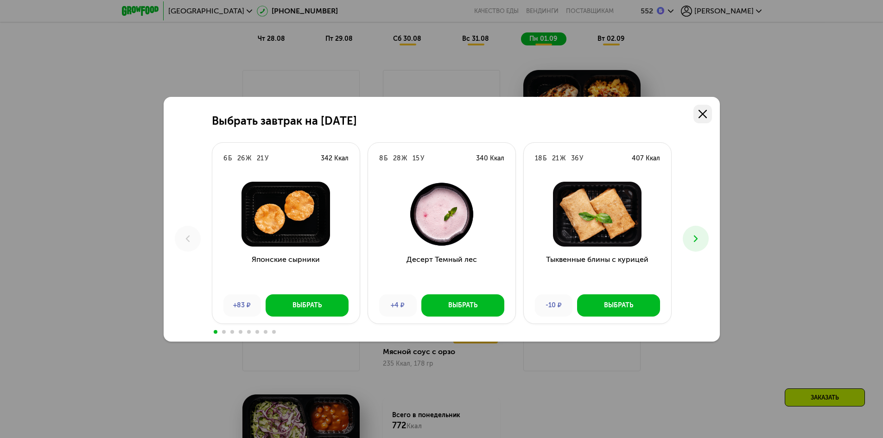
click at [703, 113] on icon at bounding box center [703, 114] width 8 height 8
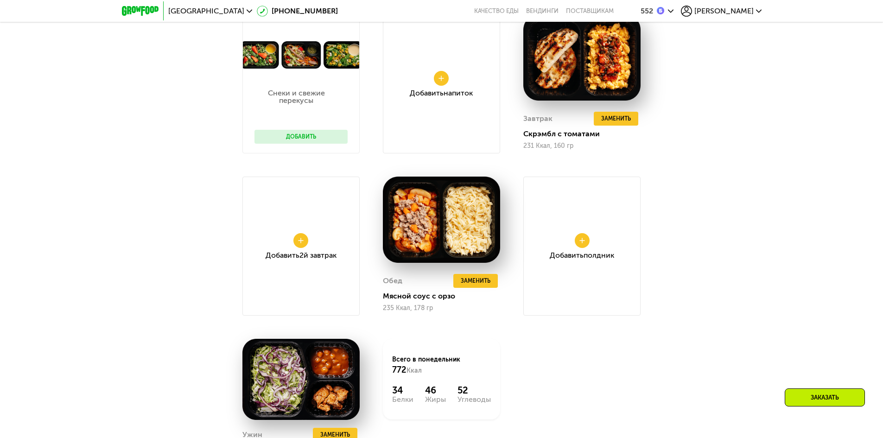
scroll to position [951, 0]
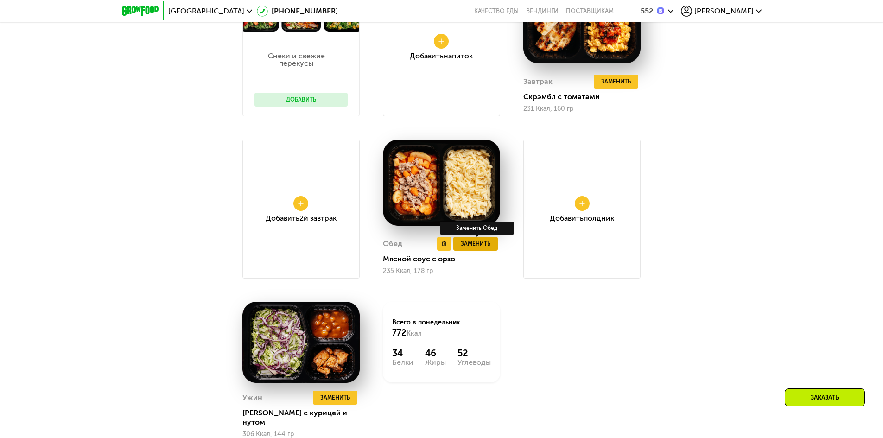
click at [480, 241] on button "Заменить" at bounding box center [476, 244] width 45 height 14
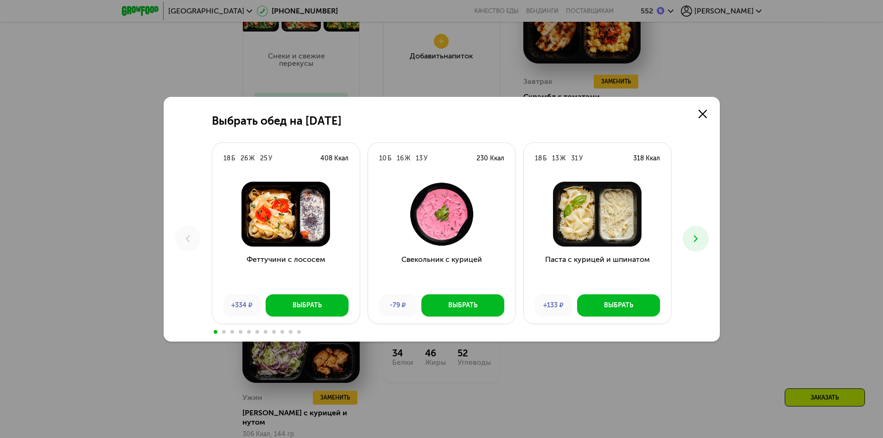
click at [285, 330] on div at bounding box center [442, 331] width 460 height 7
click at [299, 331] on span at bounding box center [299, 332] width 4 height 4
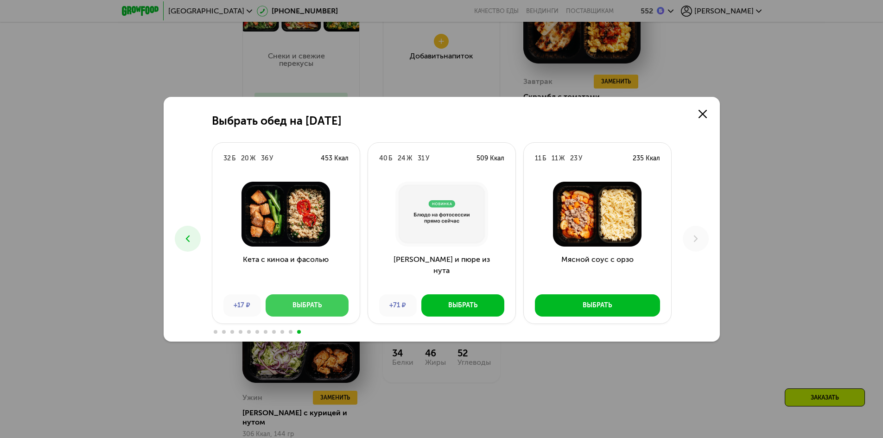
click at [296, 304] on div "Выбрать" at bounding box center [307, 305] width 29 height 9
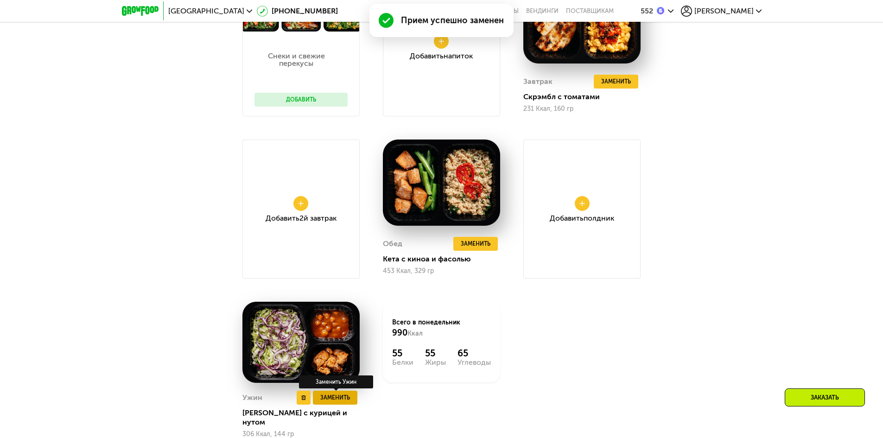
click at [333, 399] on span "Заменить" at bounding box center [335, 397] width 30 height 9
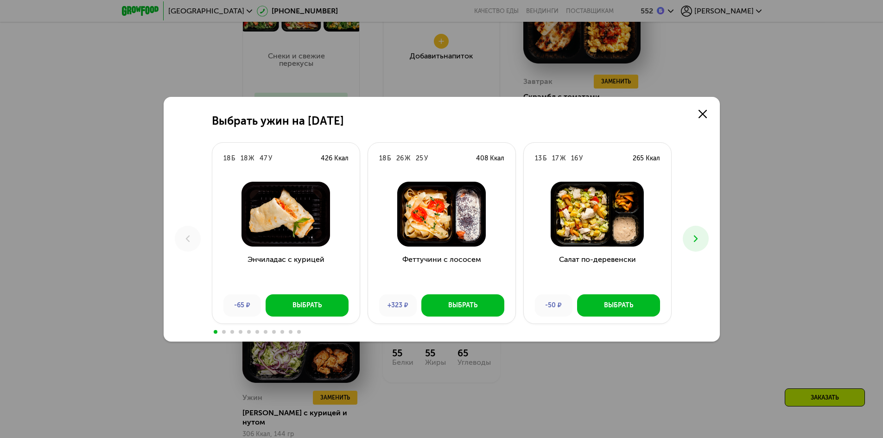
click at [281, 332] on span at bounding box center [283, 332] width 4 height 4
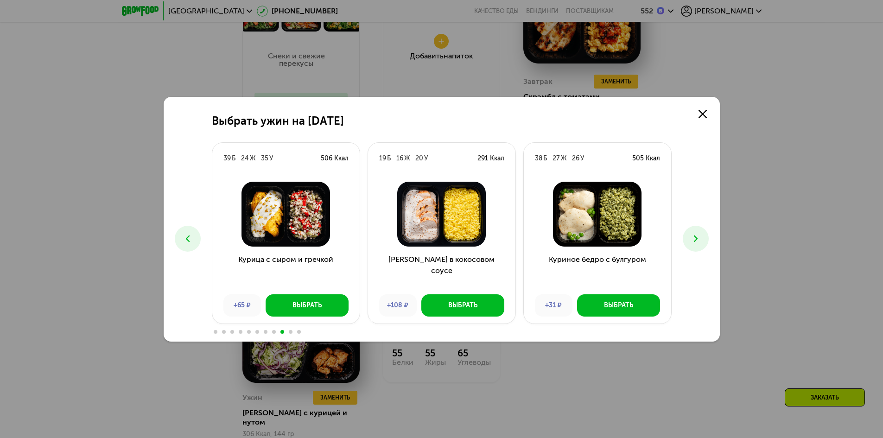
click at [186, 240] on icon at bounding box center [187, 238] width 11 height 11
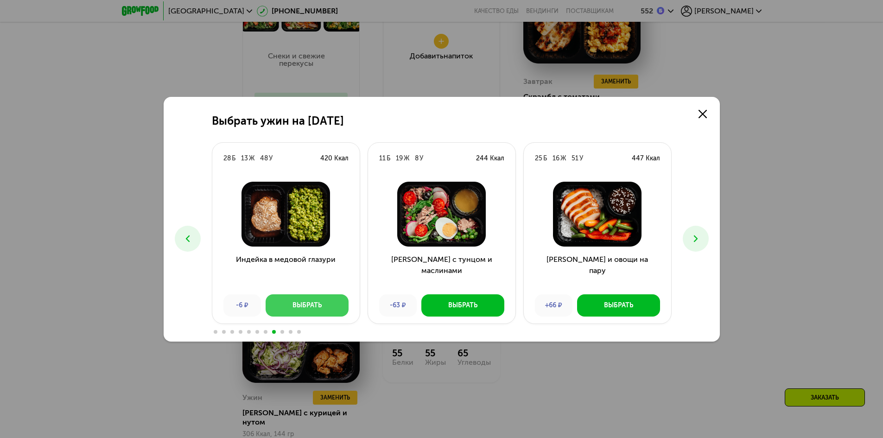
click at [321, 302] on div "Выбрать" at bounding box center [307, 305] width 29 height 9
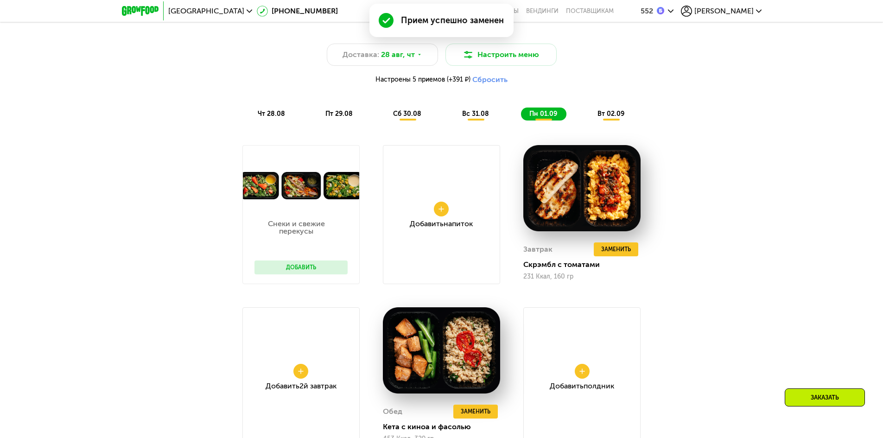
scroll to position [765, 0]
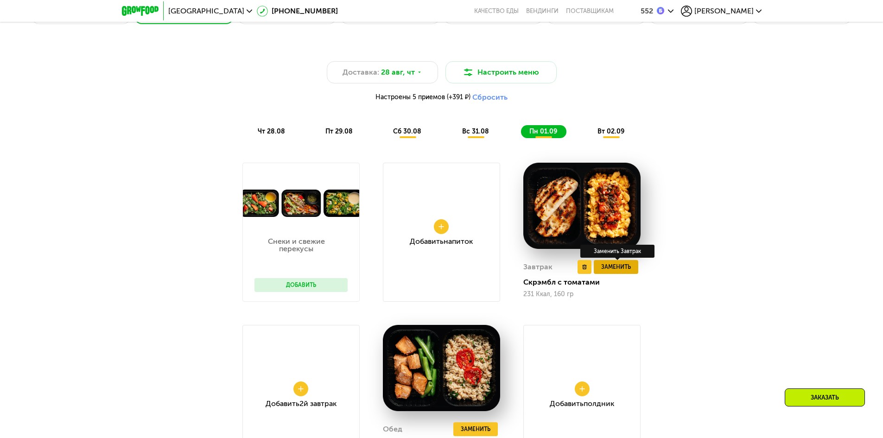
click at [614, 270] on span "Заменить" at bounding box center [616, 266] width 30 height 9
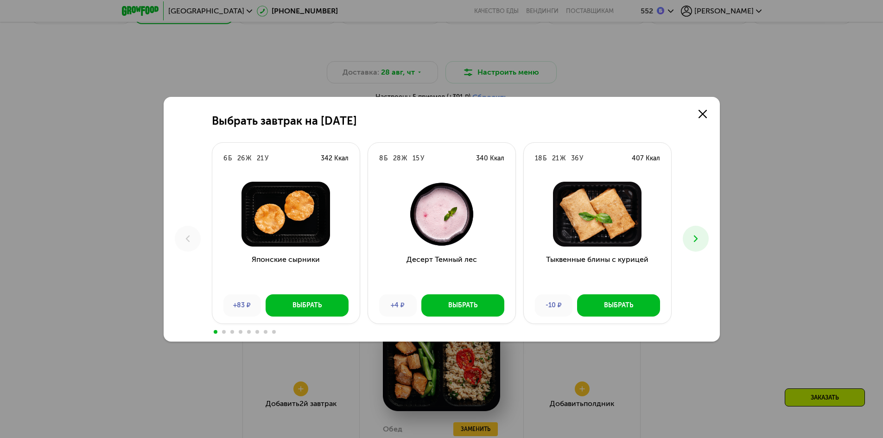
click at [276, 332] on div at bounding box center [442, 331] width 460 height 7
click at [274, 331] on span at bounding box center [274, 332] width 4 height 4
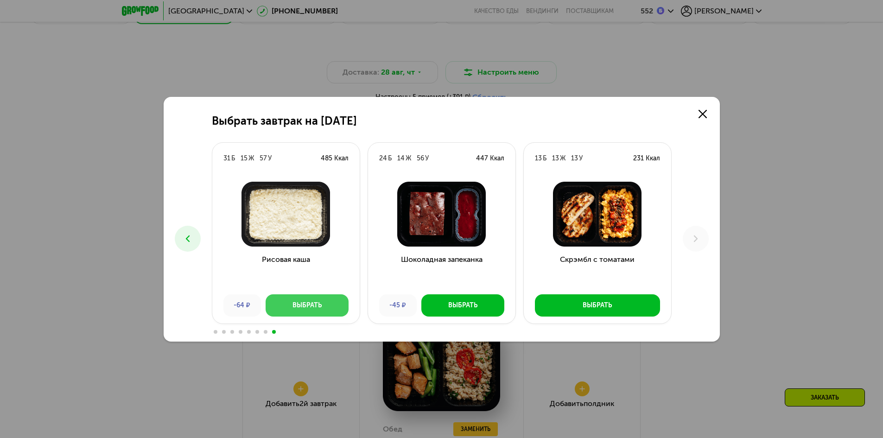
click at [289, 302] on button "Выбрать" at bounding box center [307, 305] width 83 height 22
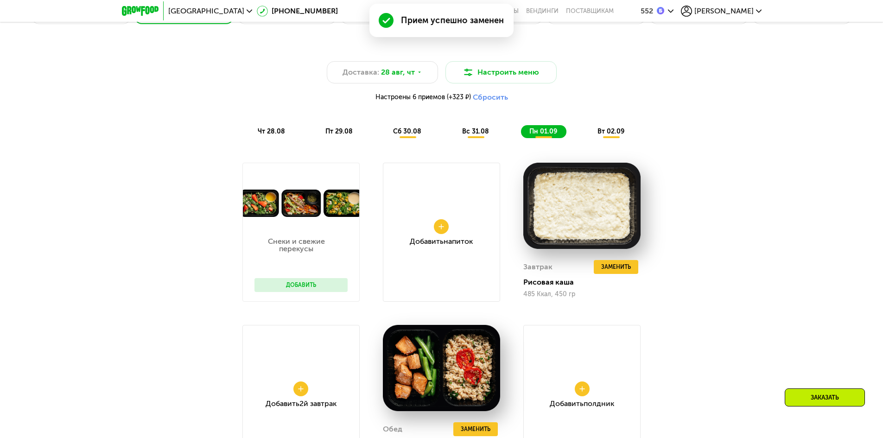
click at [768, 318] on div "Доставка: [DATE] Настроить меню Настроены 6 приемов (+323 ₽) Сбросить чт 28.08 …" at bounding box center [441, 357] width 883 height 648
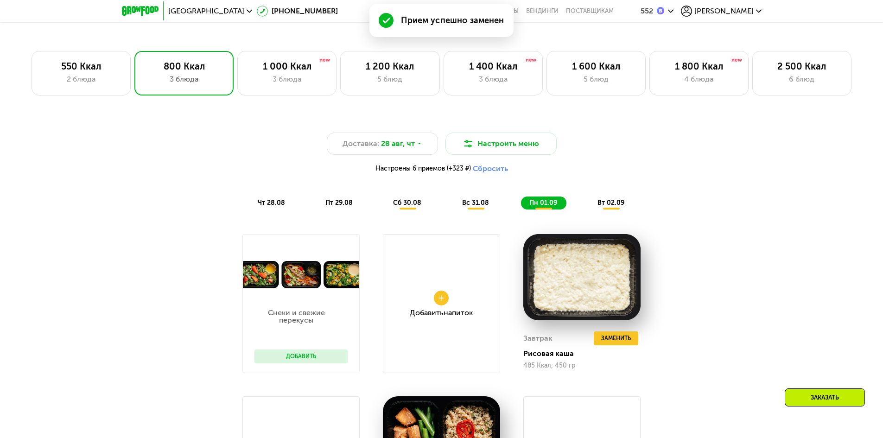
scroll to position [672, 0]
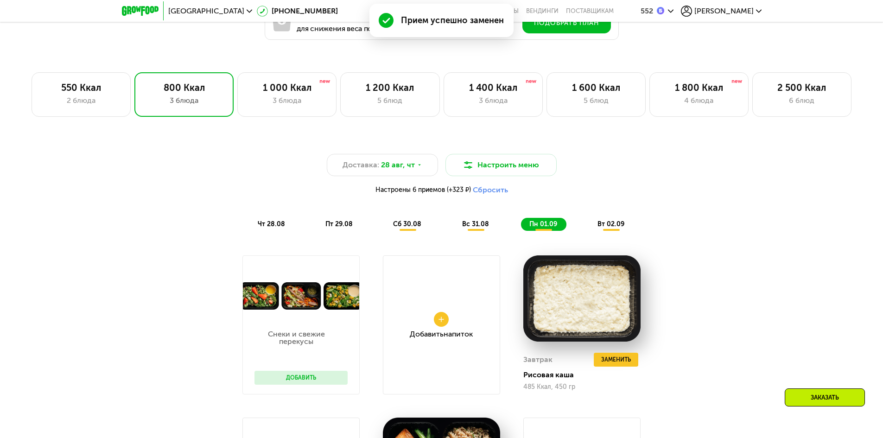
click at [621, 228] on span "вт 02.09" at bounding box center [611, 224] width 27 height 8
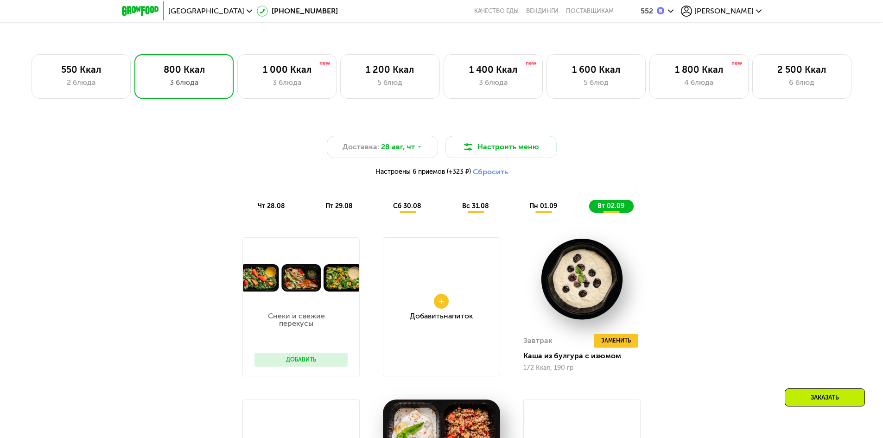
scroll to position [719, 0]
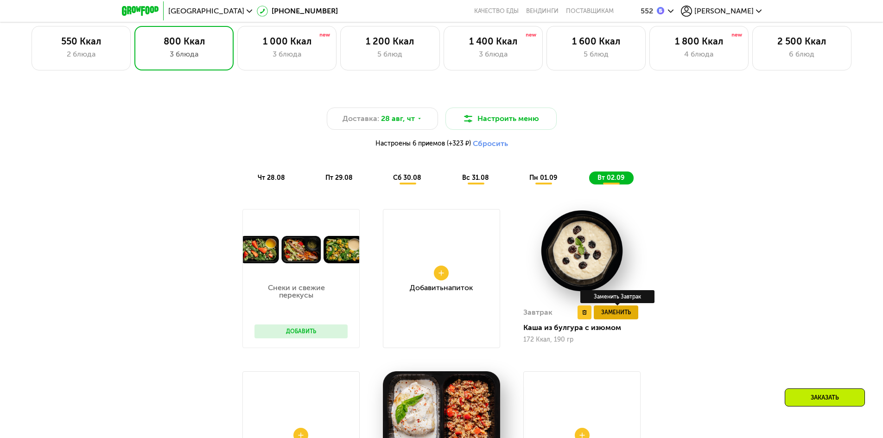
click at [619, 316] on span "Заменить" at bounding box center [616, 312] width 30 height 9
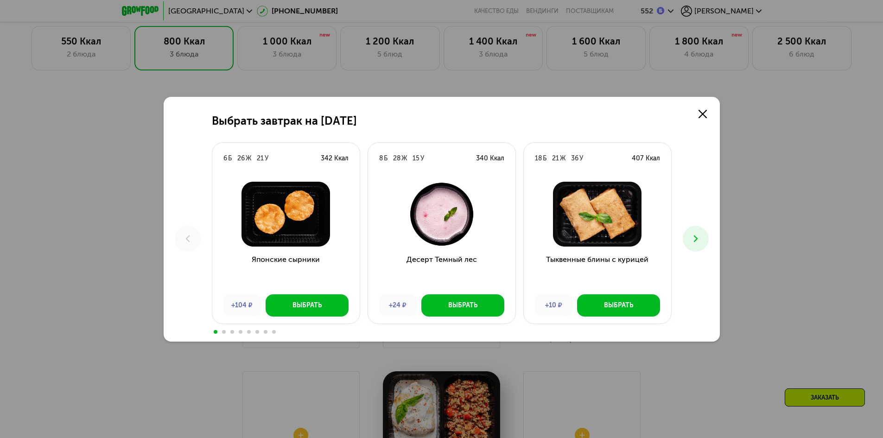
click at [255, 331] on div at bounding box center [442, 331] width 460 height 7
click at [257, 331] on span at bounding box center [258, 332] width 4 height 4
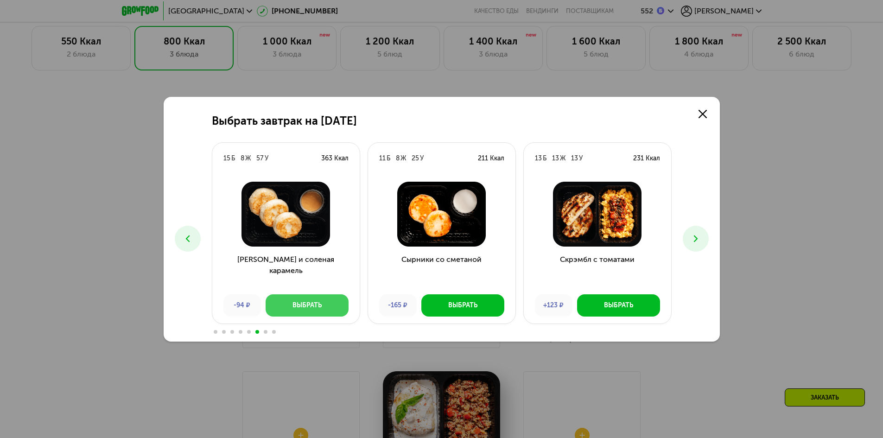
click at [312, 297] on button "Выбрать" at bounding box center [307, 305] width 83 height 22
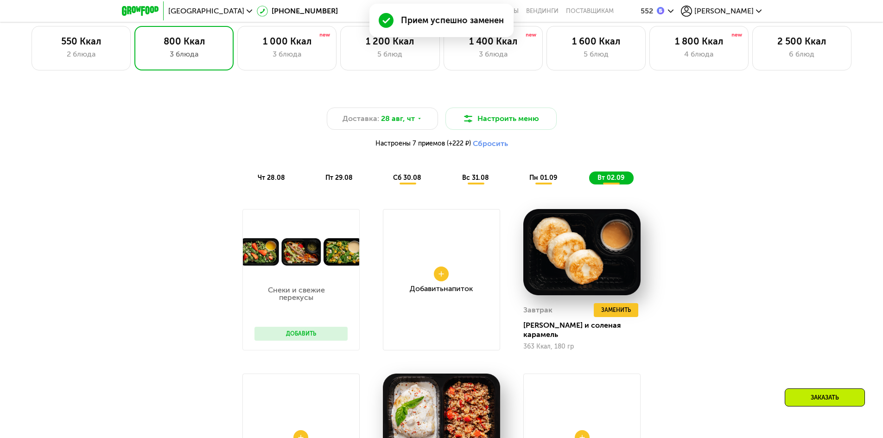
click at [742, 322] on div "Доставка: [DATE] Настроить меню Настроены 7 приемов (+222 ₽) Сбросить чт 28.08 …" at bounding box center [441, 410] width 883 height 660
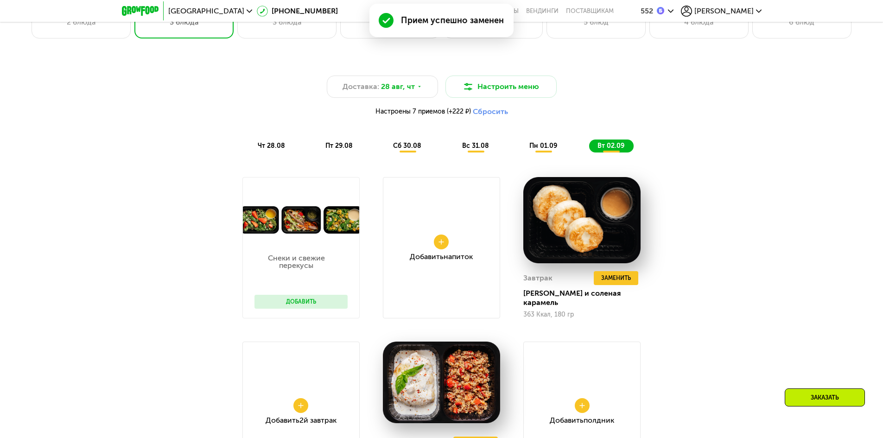
scroll to position [904, 0]
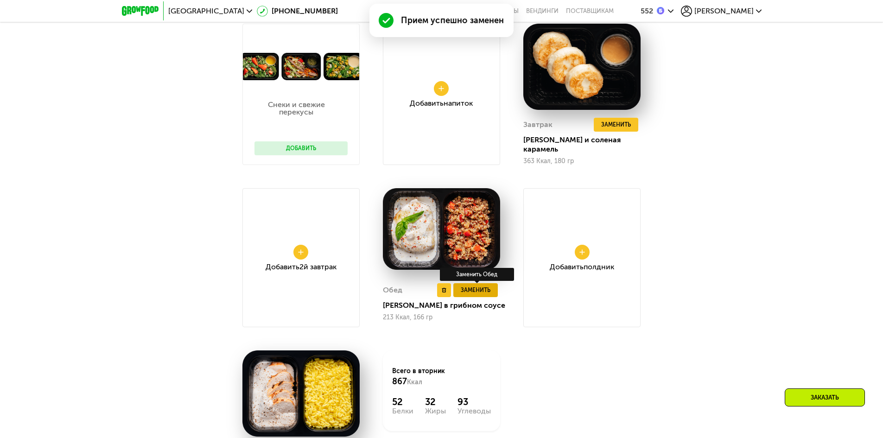
click at [482, 293] on span "Заменить" at bounding box center [476, 290] width 30 height 9
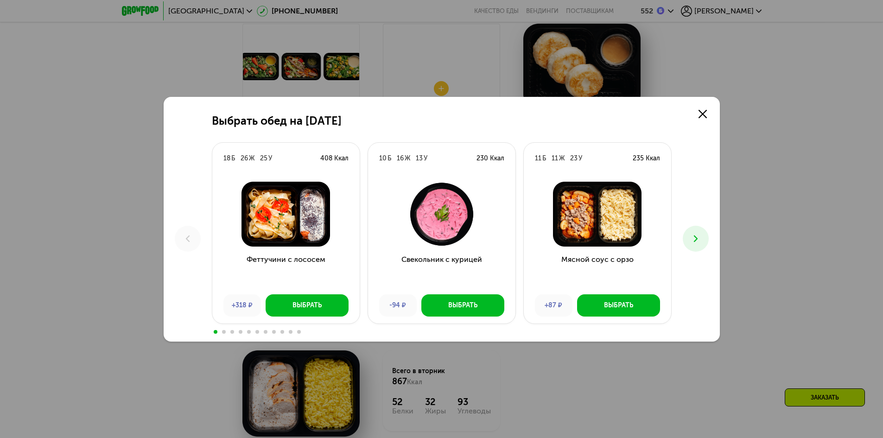
click at [278, 332] on div at bounding box center [442, 331] width 460 height 7
click at [270, 330] on div at bounding box center [442, 331] width 460 height 7
click at [264, 331] on span at bounding box center [266, 332] width 4 height 4
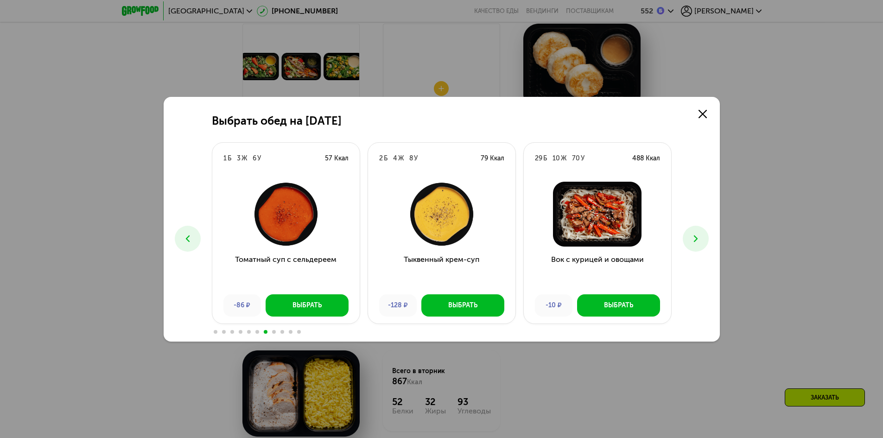
click at [273, 332] on span at bounding box center [274, 332] width 4 height 4
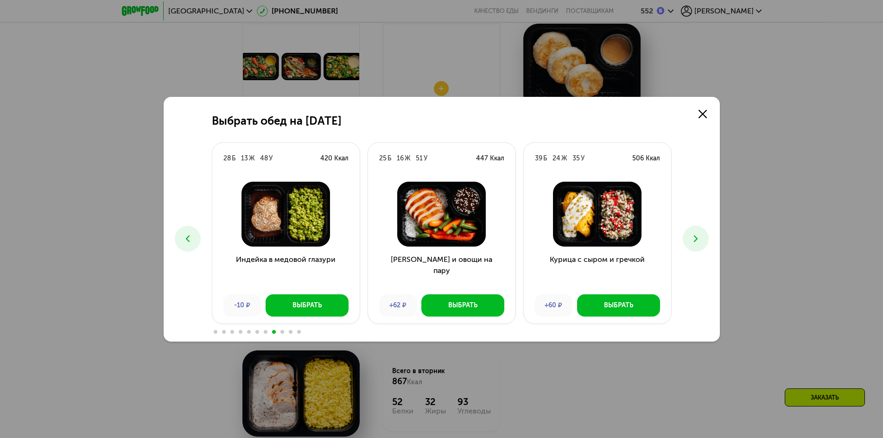
click at [282, 333] on span at bounding box center [283, 332] width 4 height 4
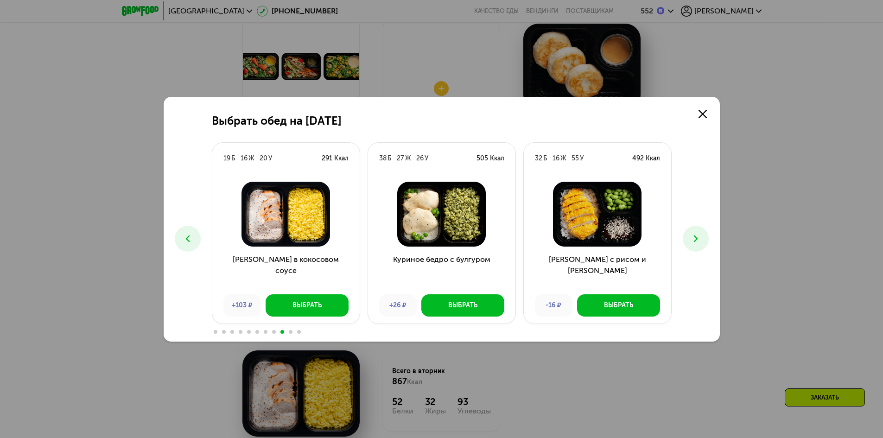
click at [291, 333] on span at bounding box center [291, 332] width 4 height 4
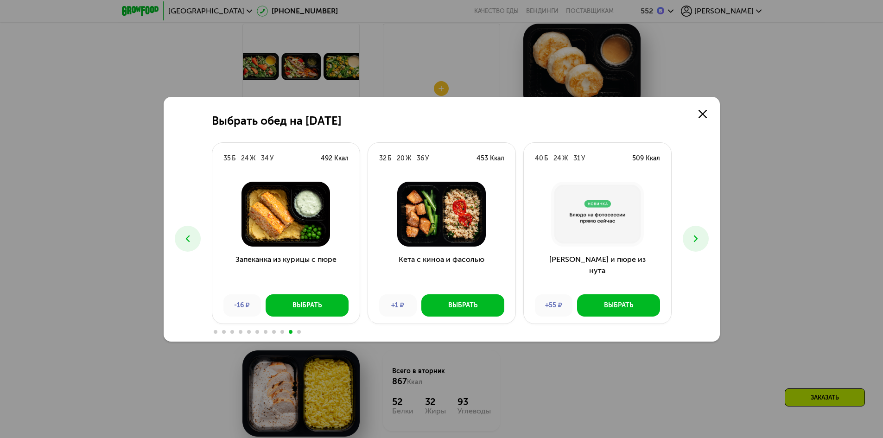
click at [196, 245] on button at bounding box center [188, 239] width 26 height 26
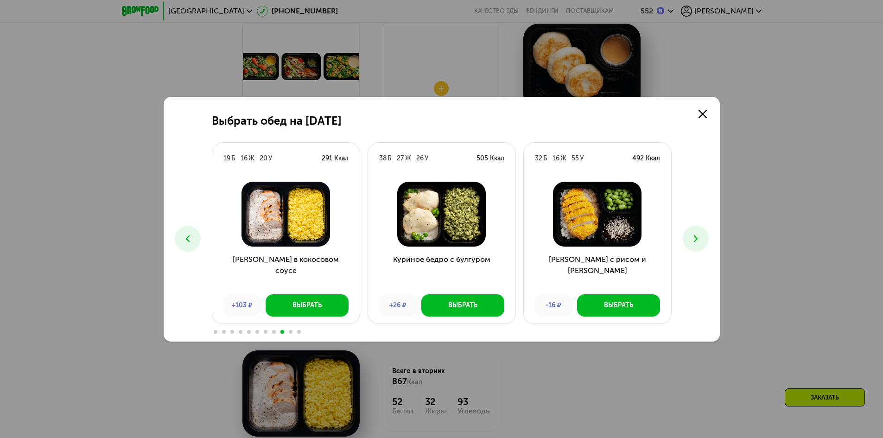
click at [192, 244] on icon at bounding box center [187, 238] width 11 height 11
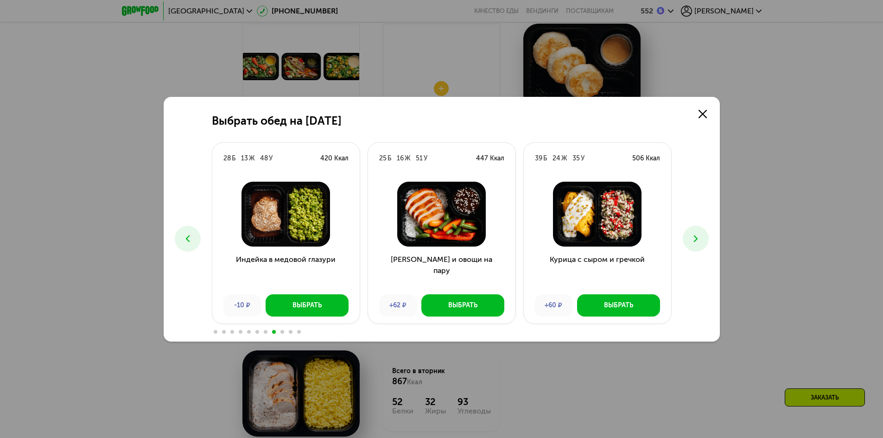
click at [191, 244] on icon at bounding box center [187, 238] width 11 height 11
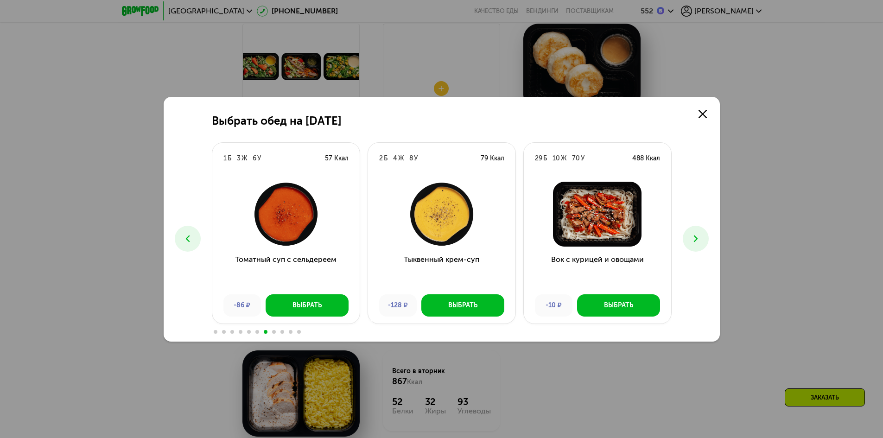
click at [191, 244] on icon at bounding box center [187, 238] width 11 height 11
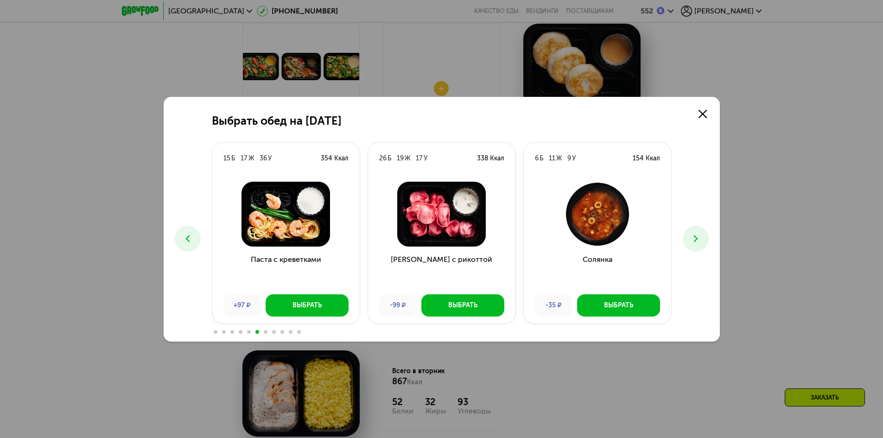
click at [191, 244] on button at bounding box center [188, 239] width 26 height 26
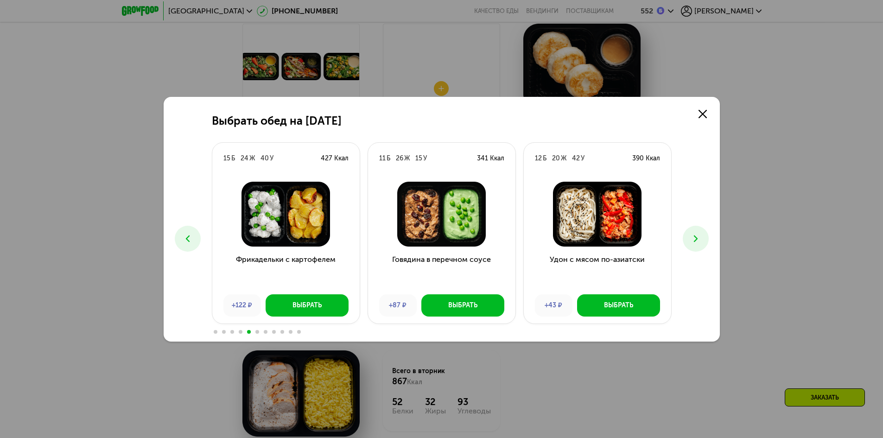
click at [191, 244] on icon at bounding box center [187, 238] width 11 height 11
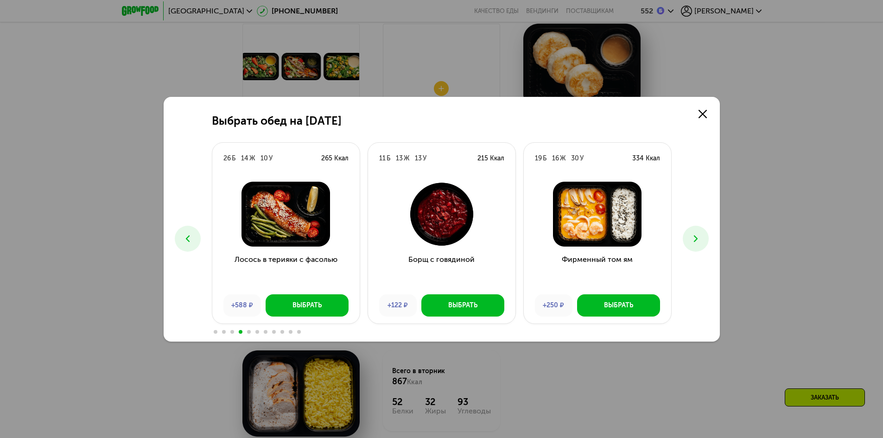
click at [191, 244] on icon at bounding box center [187, 238] width 11 height 11
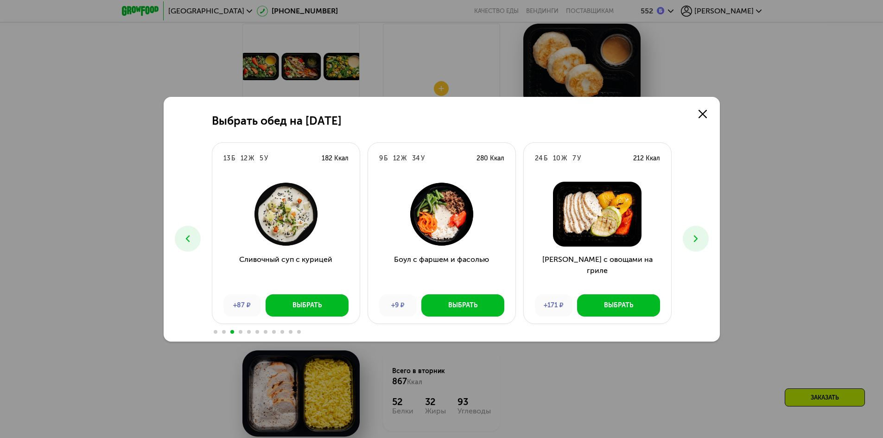
click at [191, 244] on icon at bounding box center [187, 238] width 11 height 11
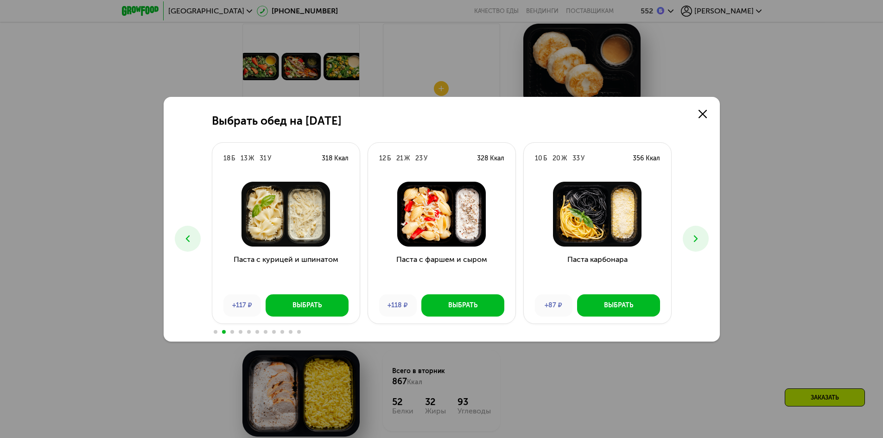
click at [699, 240] on icon at bounding box center [696, 238] width 11 height 11
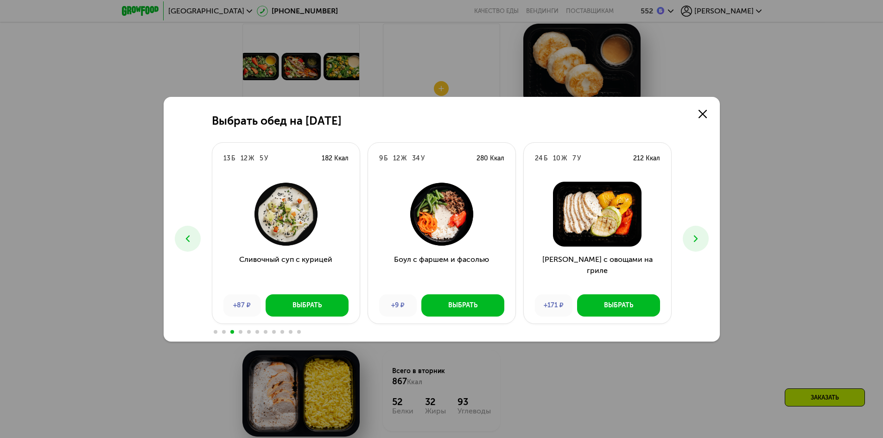
click at [699, 240] on icon at bounding box center [696, 238] width 11 height 11
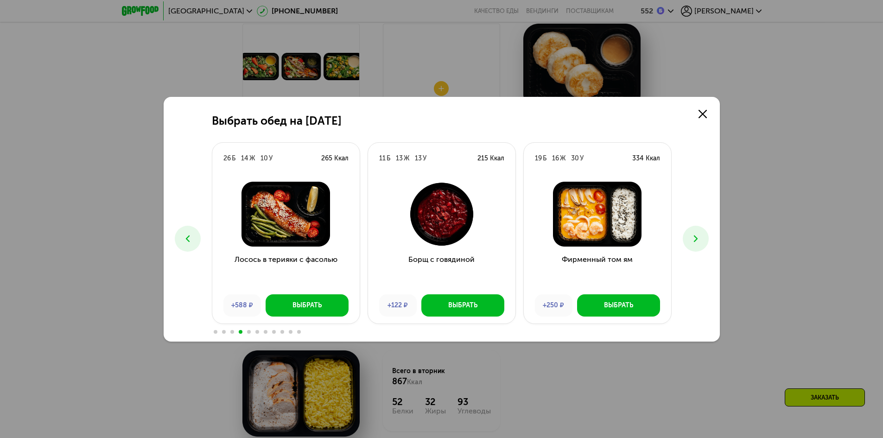
click at [699, 241] on icon at bounding box center [696, 238] width 11 height 11
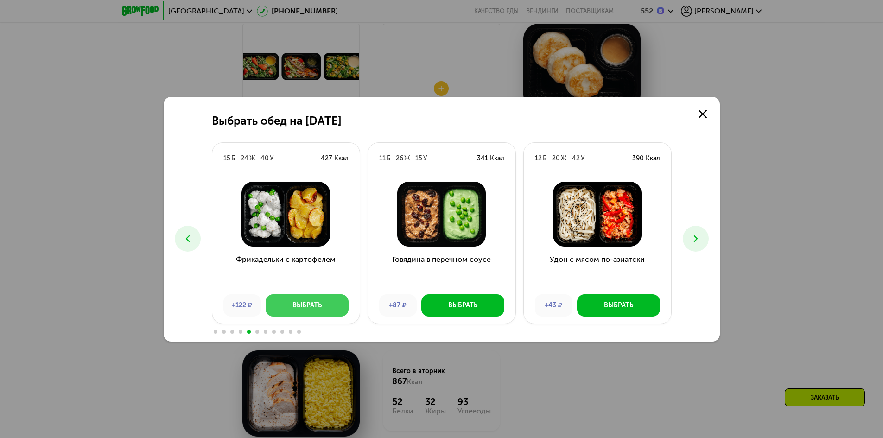
click at [280, 301] on button "Выбрать" at bounding box center [307, 305] width 83 height 22
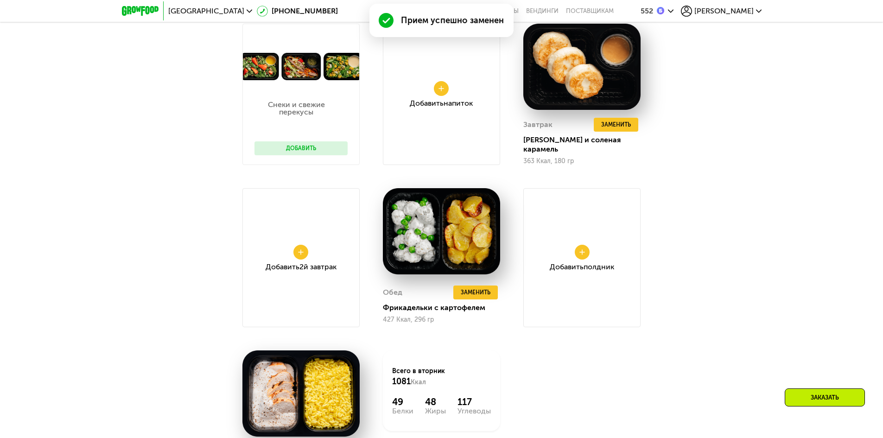
click at [745, 309] on div "Доставка: [DATE] Настроить меню Настроены 8 приемов (+353 ₽) Сбросить чт 28.08 …" at bounding box center [441, 224] width 883 height 660
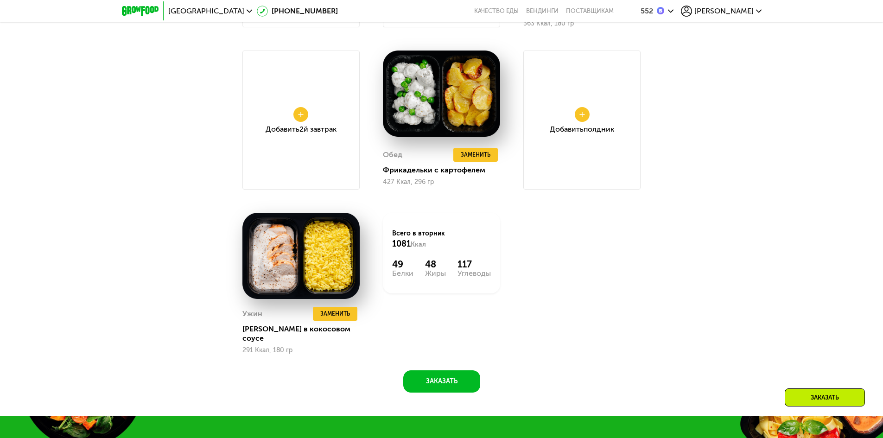
scroll to position [1043, 0]
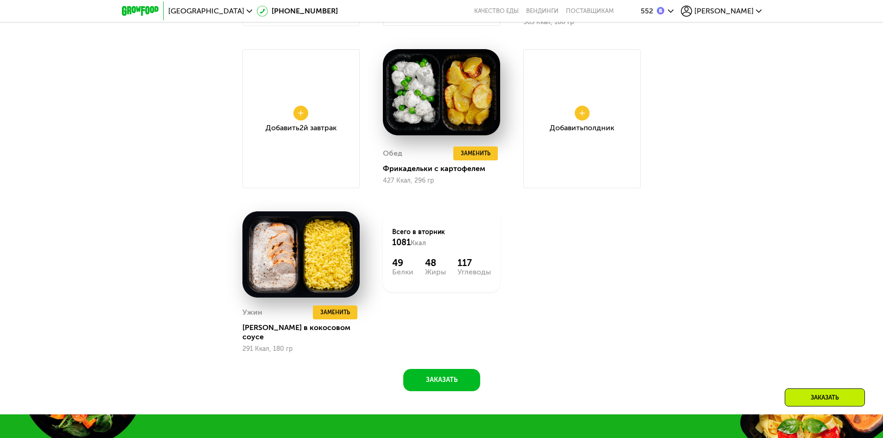
click at [454, 359] on div "Доставка: [DATE] Настроить меню Настроены 8 приемов (+353 ₽) Сбросить чт 28.08 …" at bounding box center [441, 77] width 571 height 629
click at [449, 369] on button "Заказать" at bounding box center [441, 380] width 77 height 22
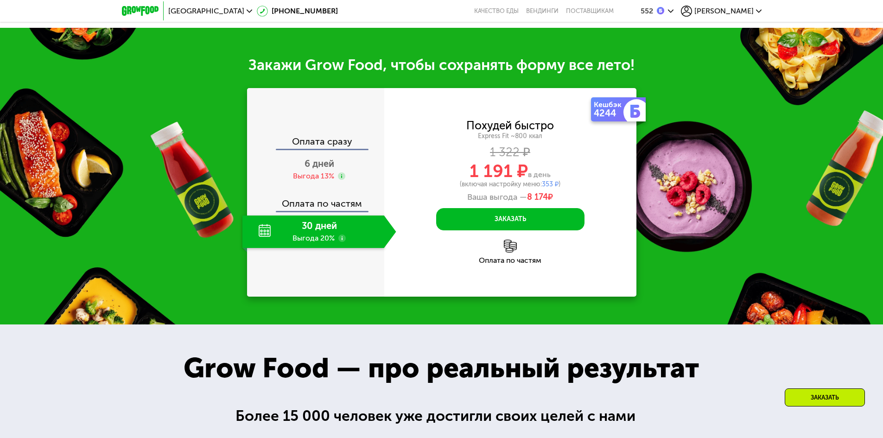
scroll to position [1403, 0]
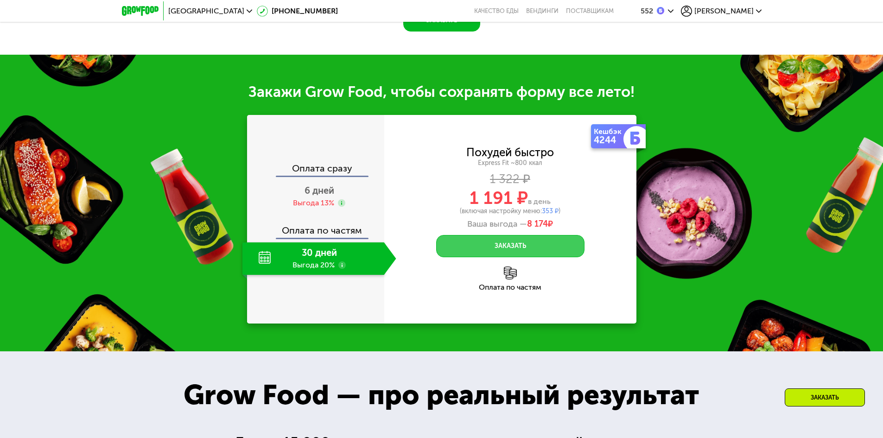
click at [512, 236] on button "Заказать" at bounding box center [510, 246] width 148 height 22
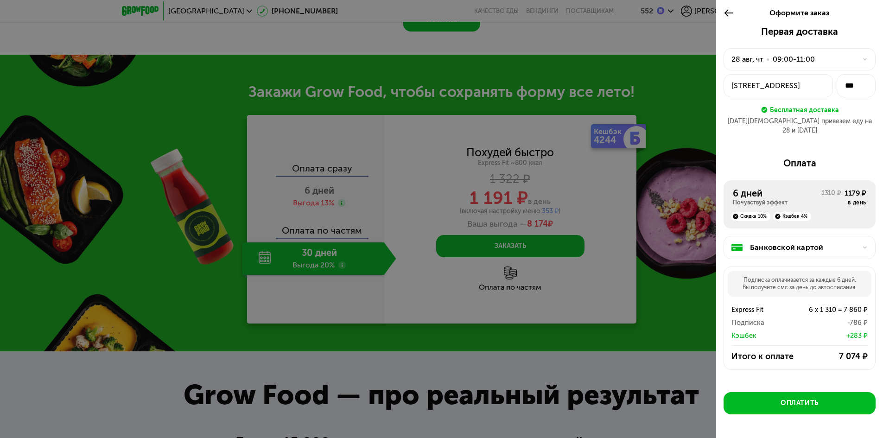
click at [729, 13] on use at bounding box center [729, 12] width 9 height 7
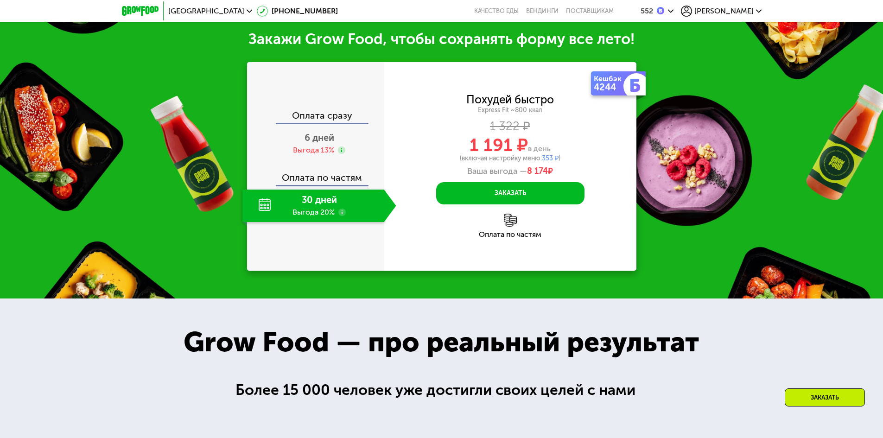
scroll to position [1450, 0]
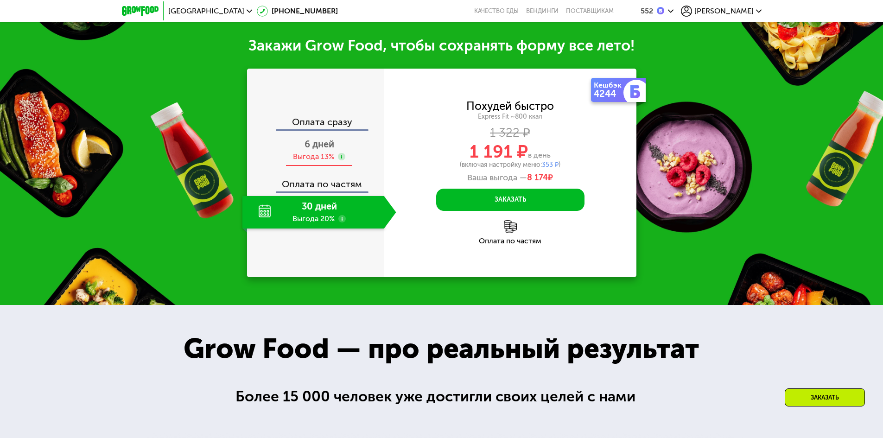
click at [315, 140] on span "6 дней" at bounding box center [320, 144] width 30 height 11
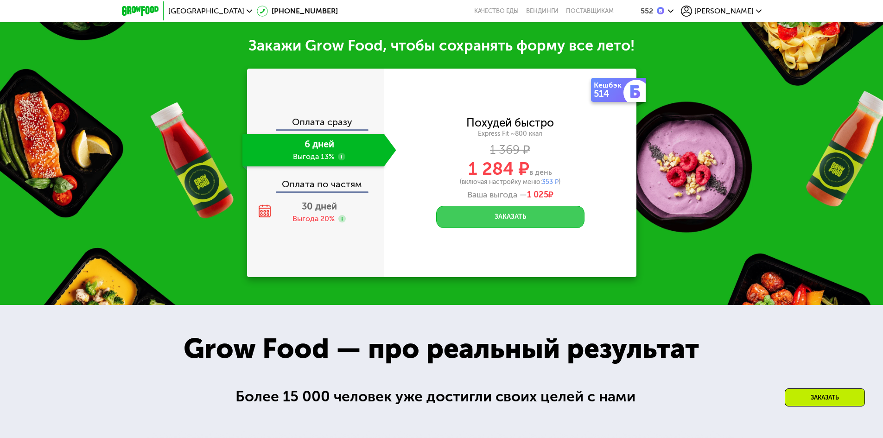
click at [530, 206] on button "Заказать" at bounding box center [510, 217] width 148 height 22
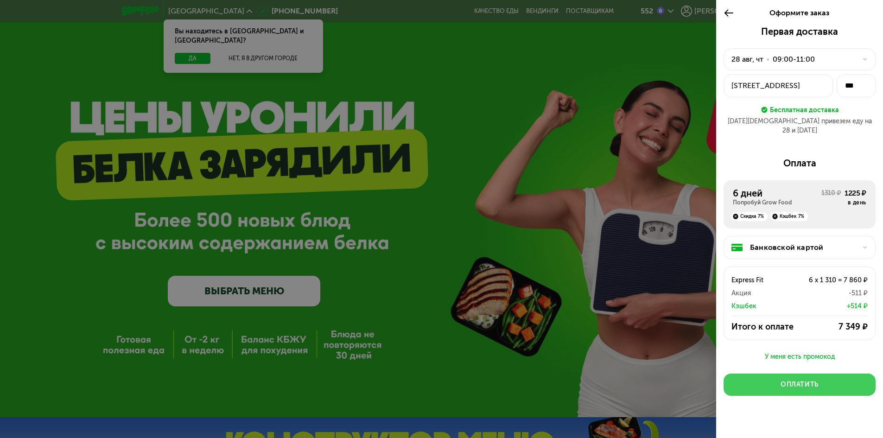
click at [798, 380] on div "Оплатить" at bounding box center [800, 384] width 38 height 9
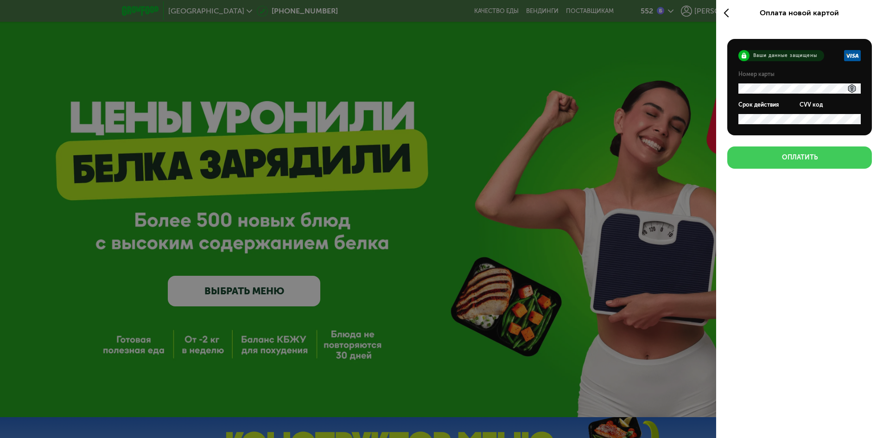
click at [800, 155] on div "Оплатить" at bounding box center [800, 157] width 36 height 9
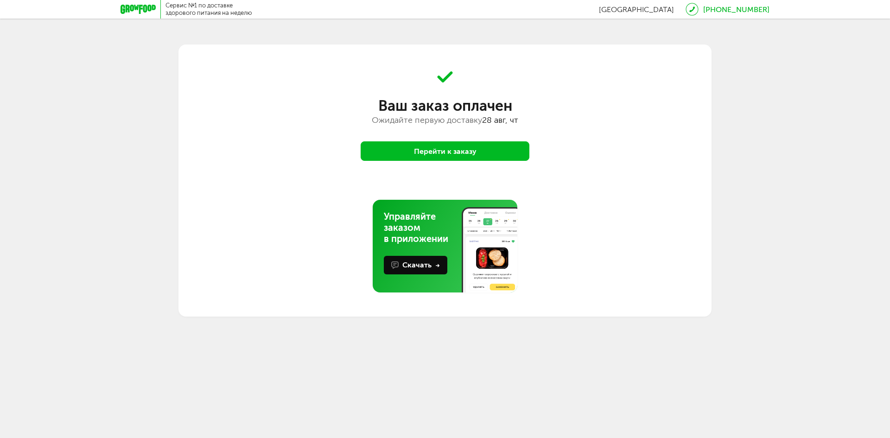
click at [469, 155] on button "Перейти к заказу" at bounding box center [445, 150] width 169 height 19
